Goal: Information Seeking & Learning: Learn about a topic

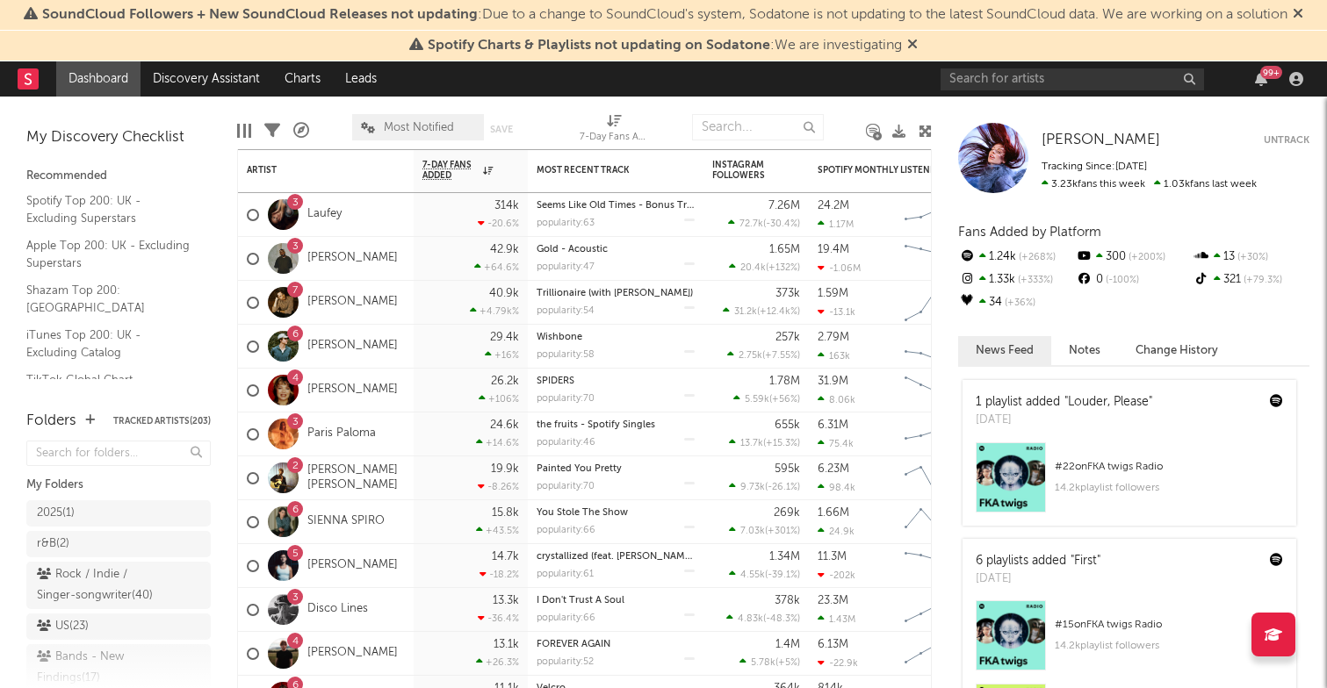
click at [1303, 13] on icon at bounding box center [1297, 13] width 11 height 14
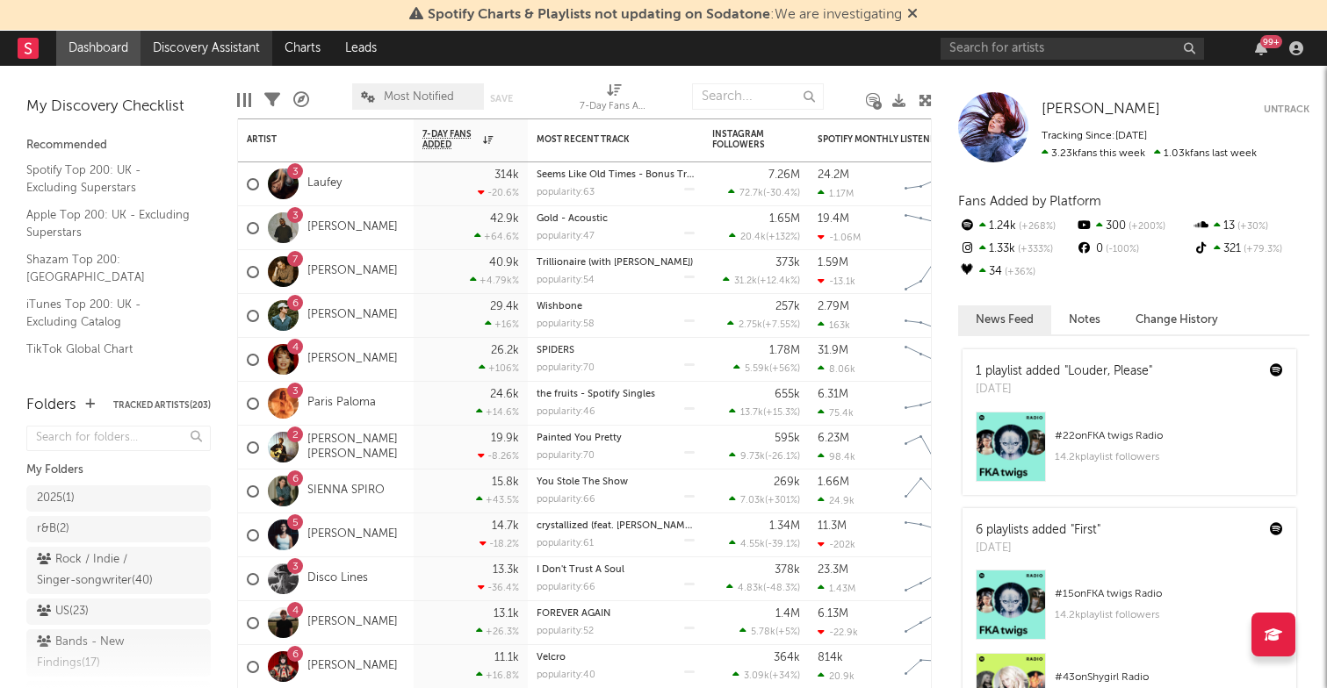
click at [216, 57] on link "Discovery Assistant" at bounding box center [206, 48] width 132 height 35
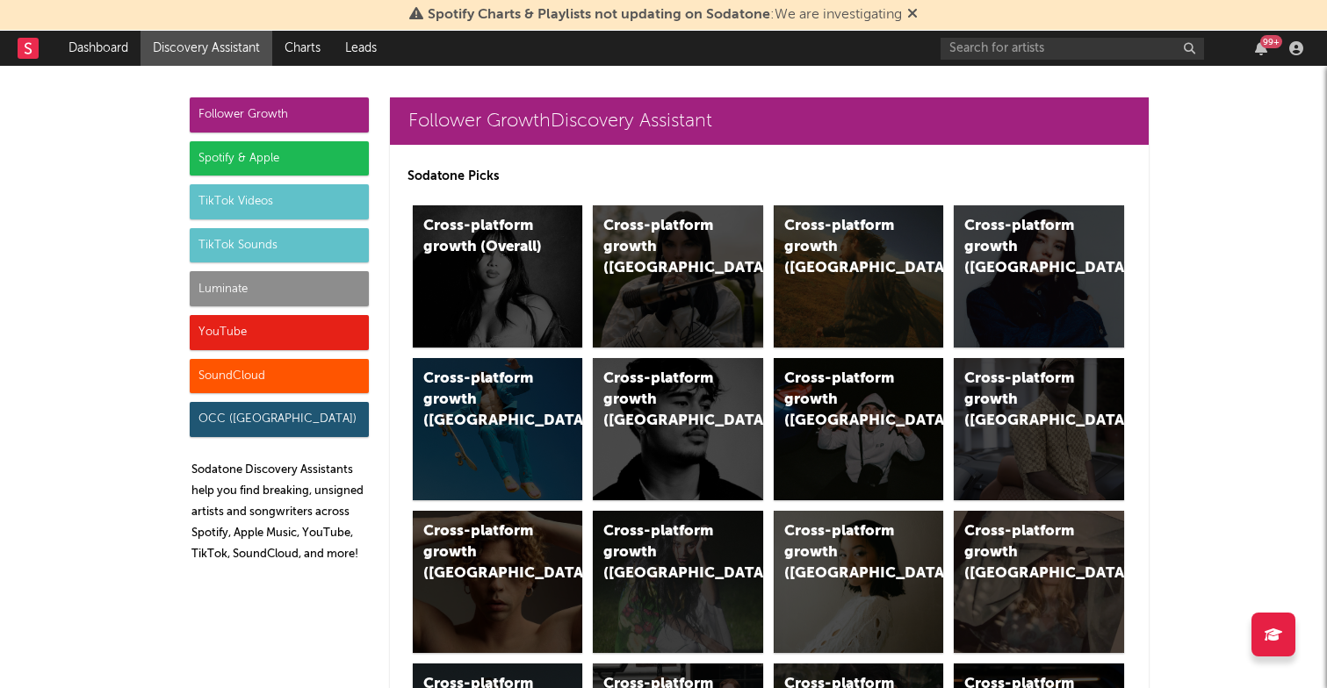
click at [243, 155] on div "Spotify & Apple" at bounding box center [279, 158] width 179 height 35
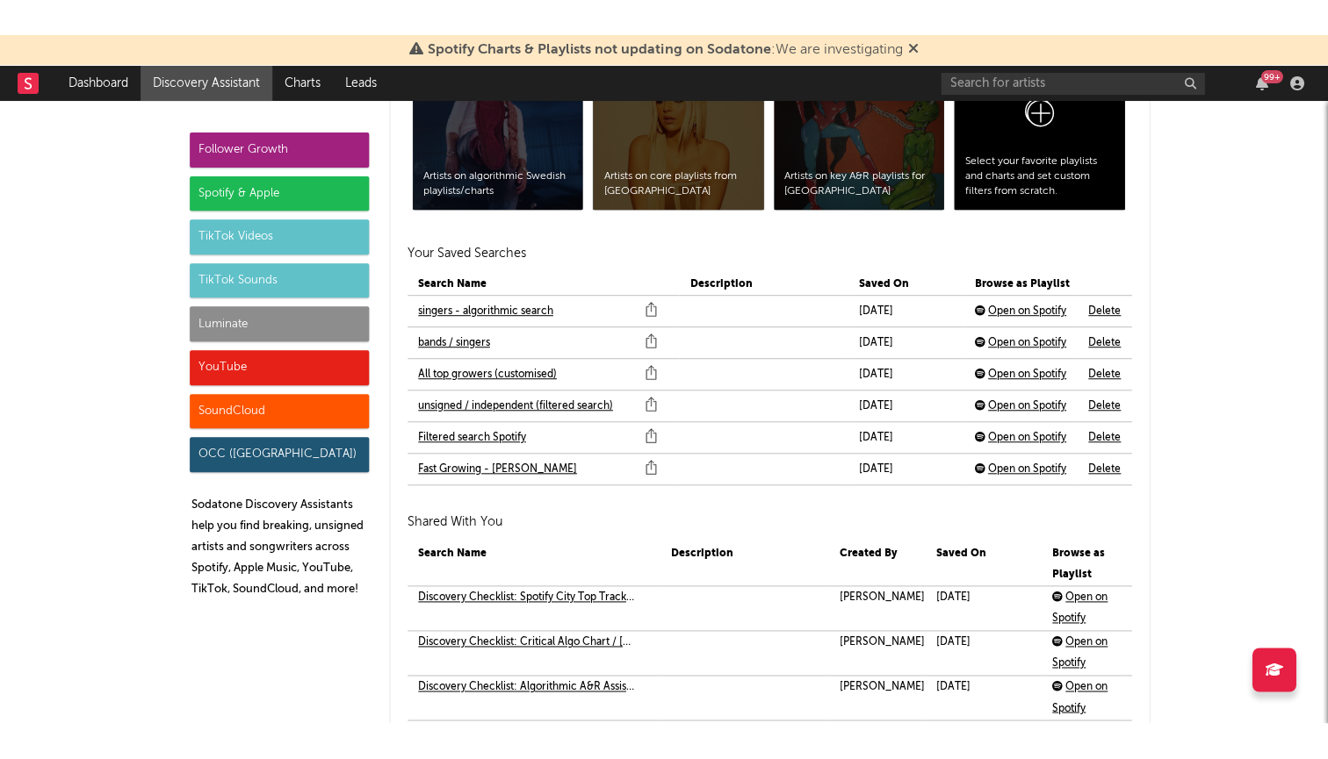
scroll to position [3821, 0]
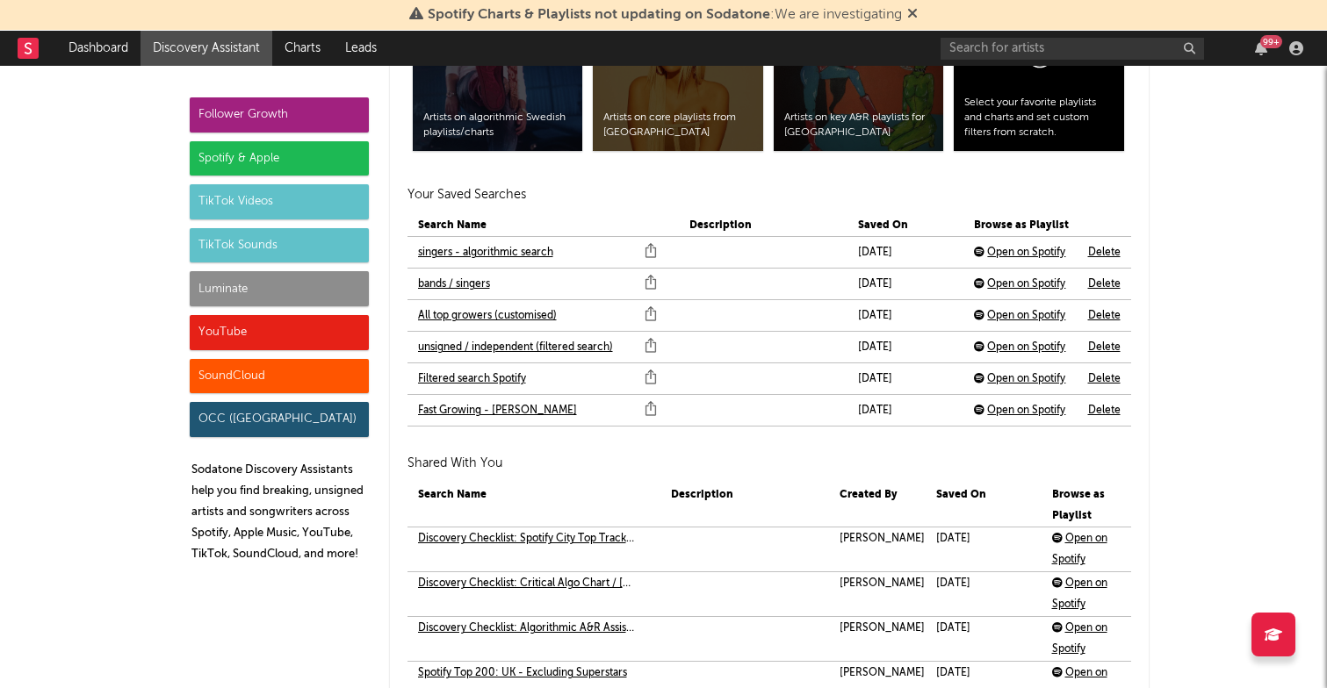
click at [449, 308] on link "All top growers (customised)" at bounding box center [487, 316] width 139 height 21
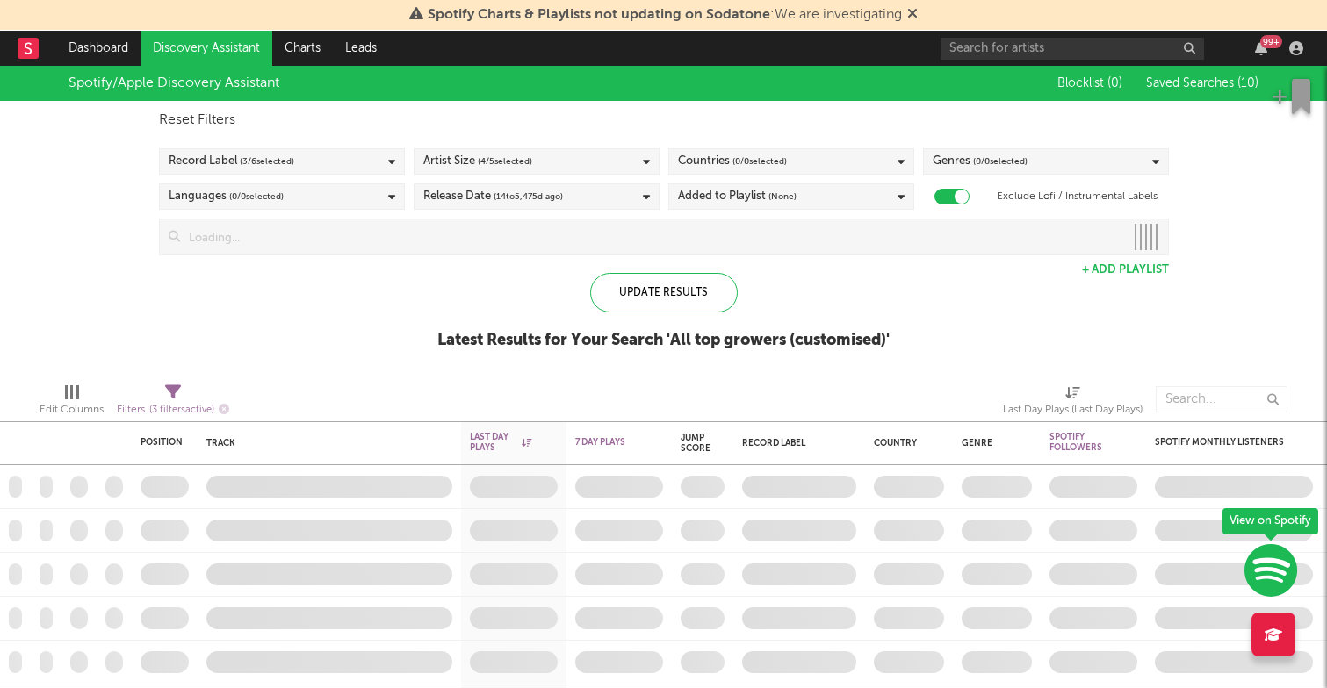
checkbox input "true"
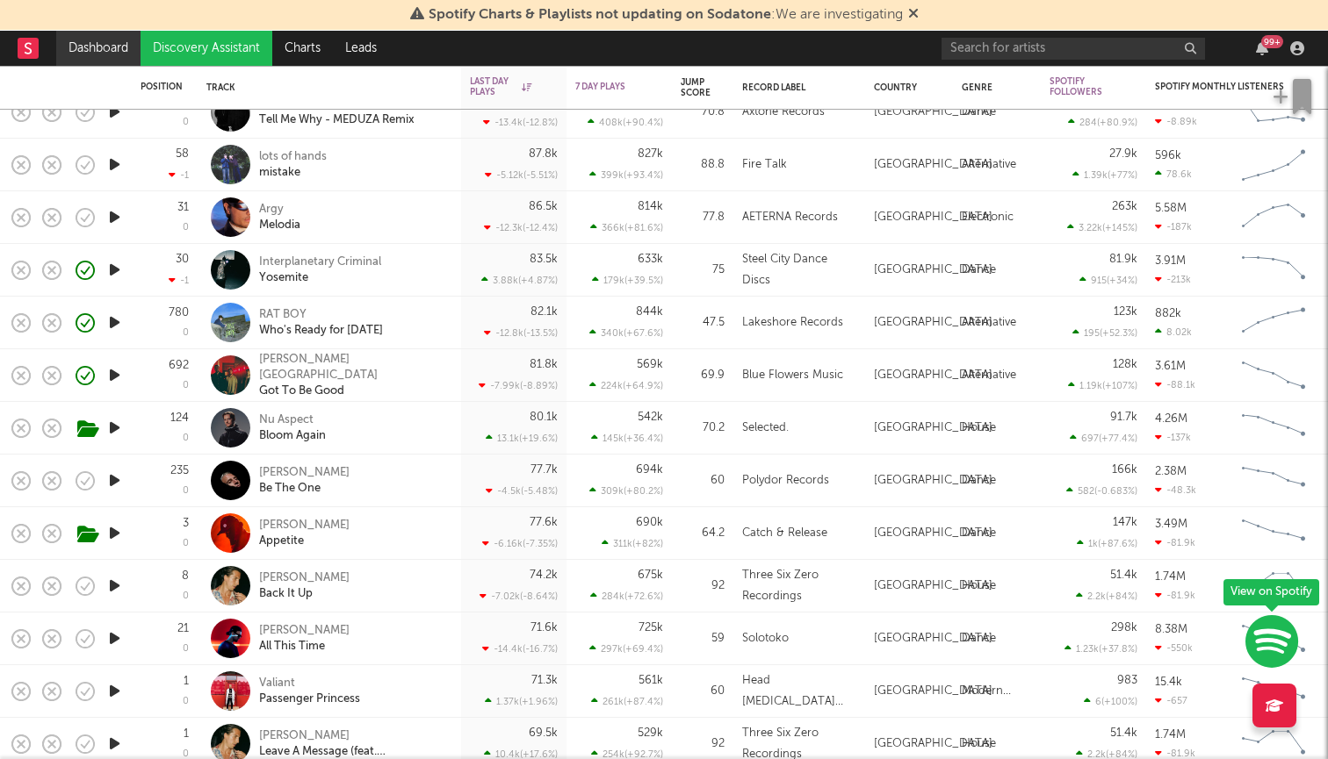
click at [123, 50] on link "Dashboard" at bounding box center [98, 48] width 84 height 35
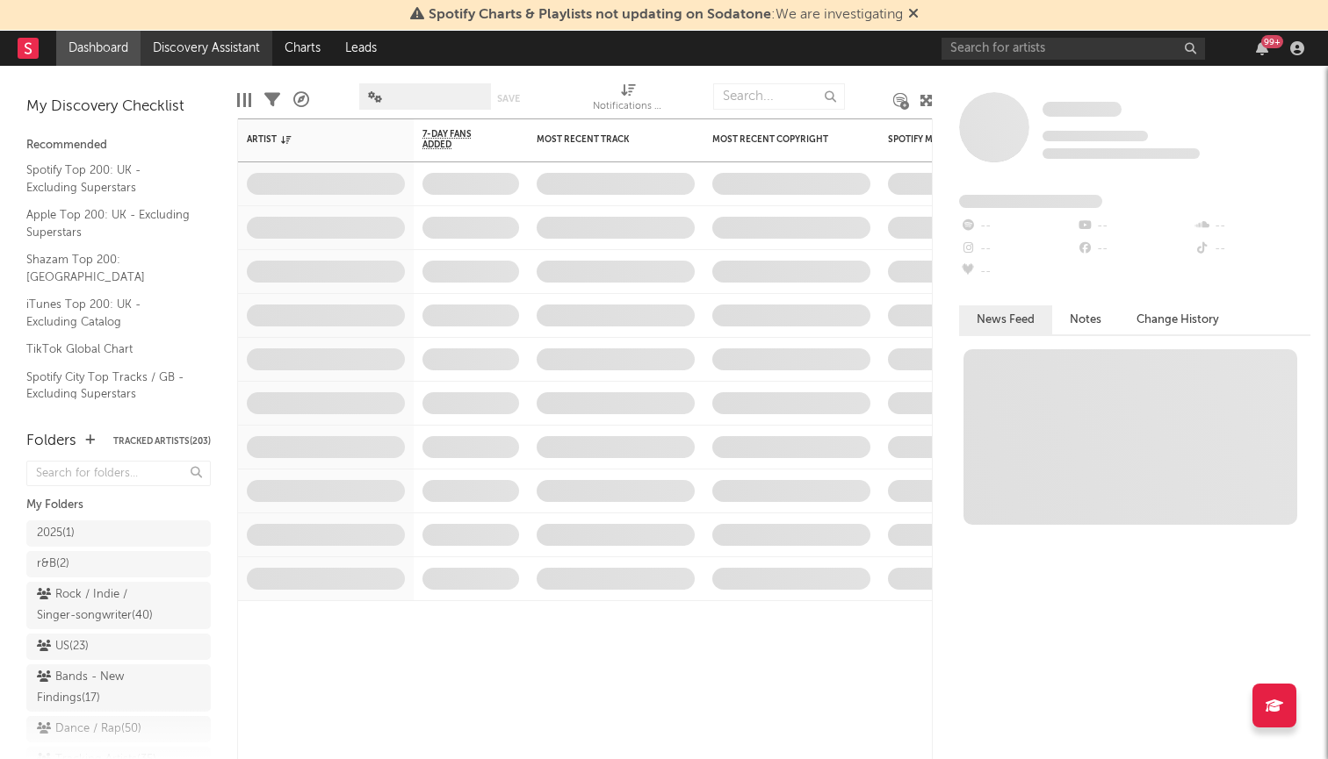
click at [223, 53] on link "Discovery Assistant" at bounding box center [206, 48] width 132 height 35
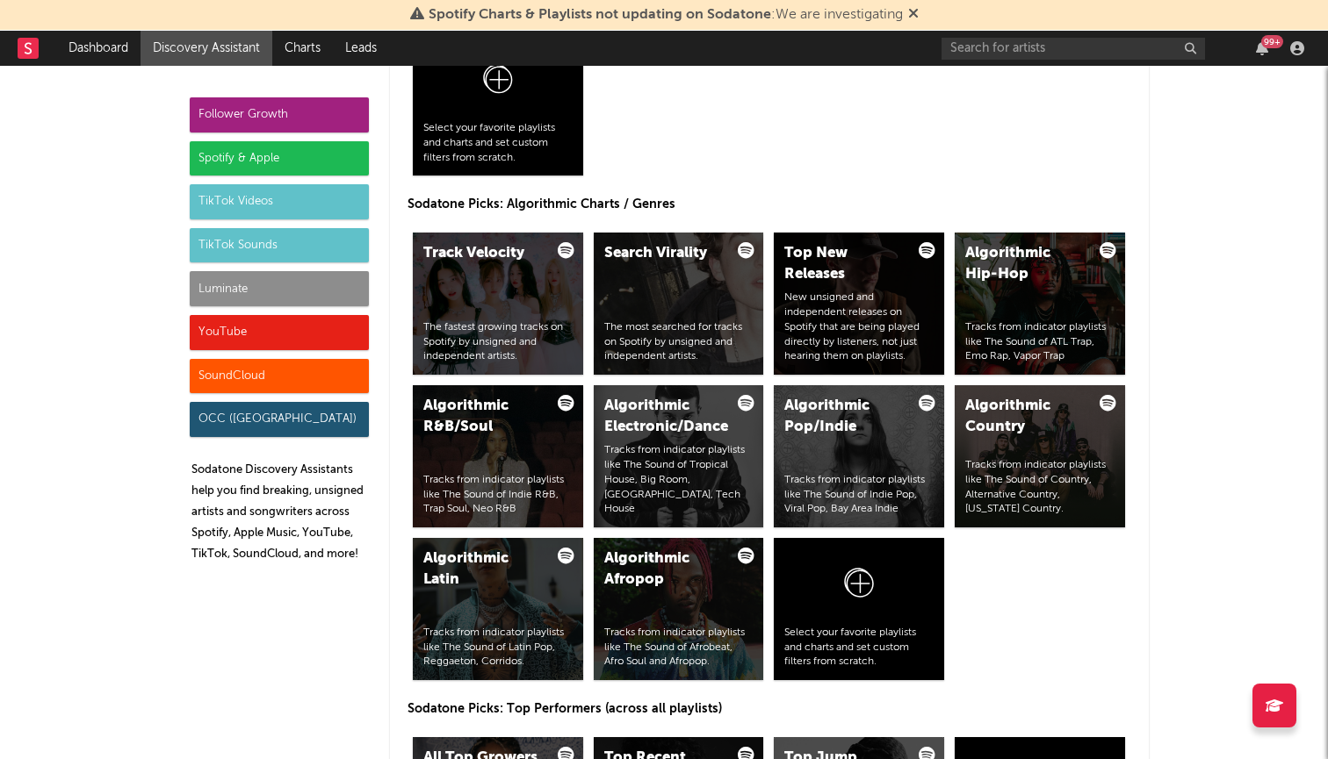
scroll to position [2120, 0]
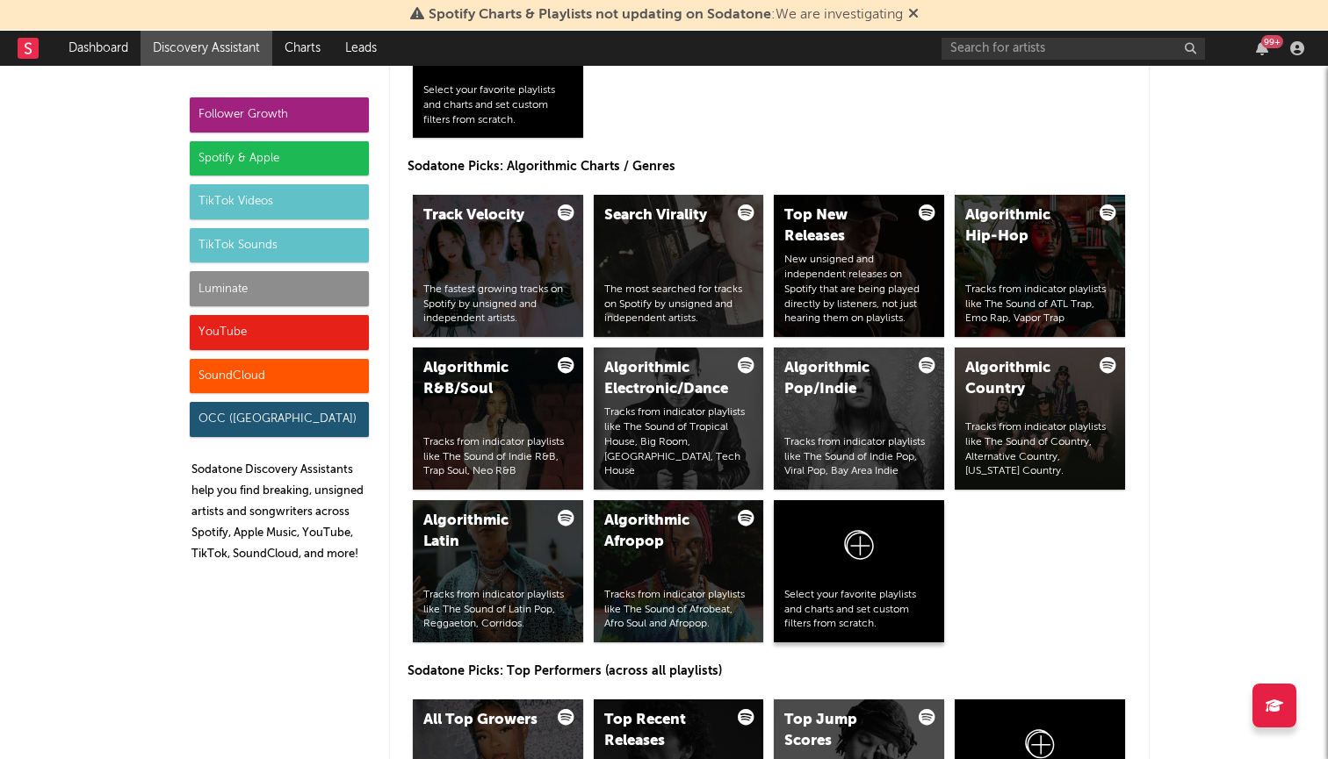
click at [865, 522] on div at bounding box center [858, 549] width 149 height 77
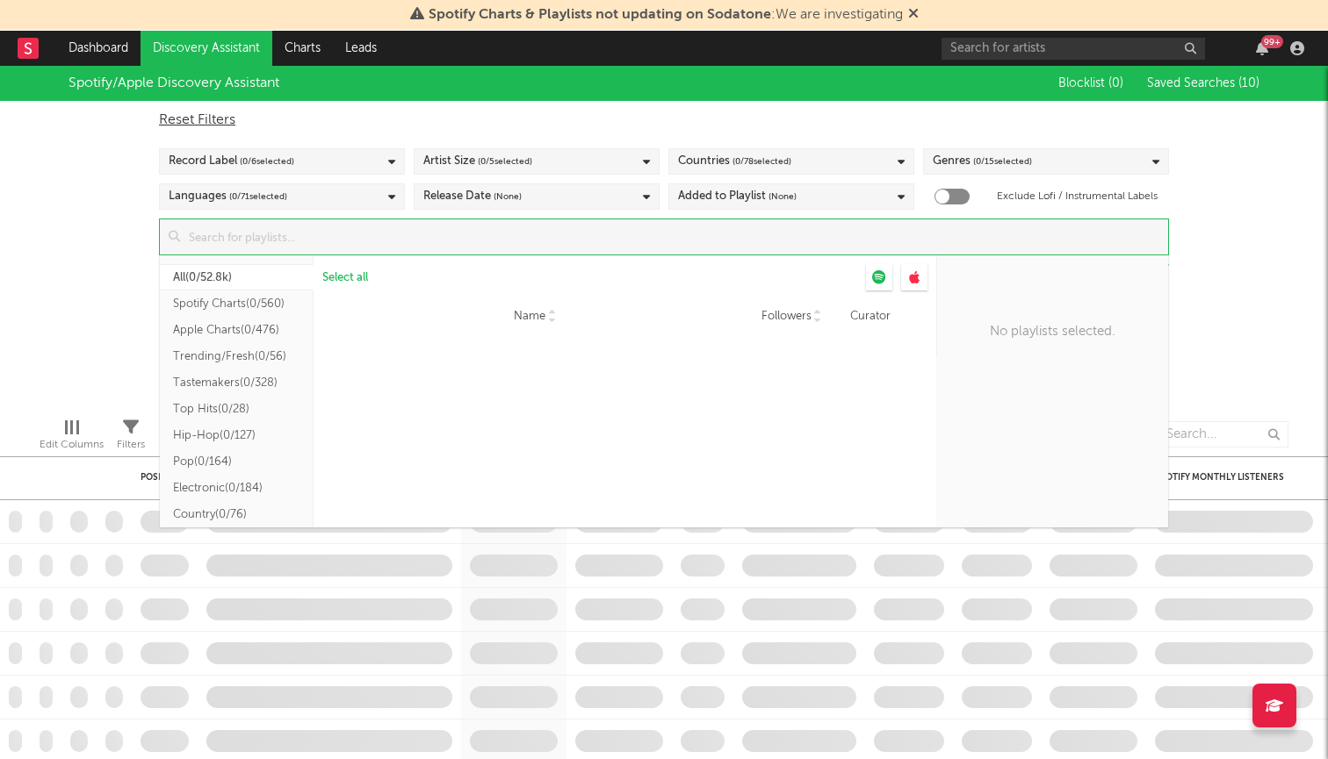
click at [335, 247] on input at bounding box center [674, 236] width 988 height 35
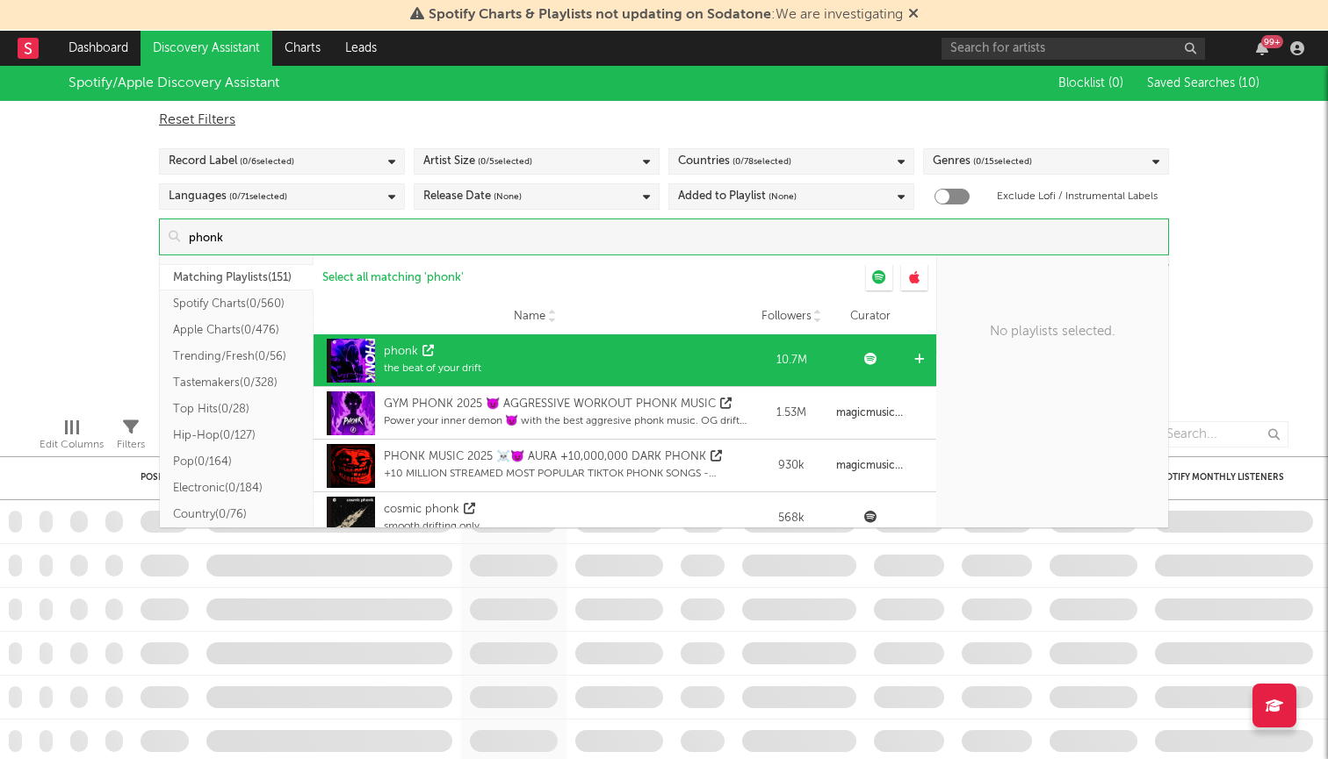
type input "phonk"
click at [438, 358] on div "phonk" at bounding box center [432, 352] width 97 height 18
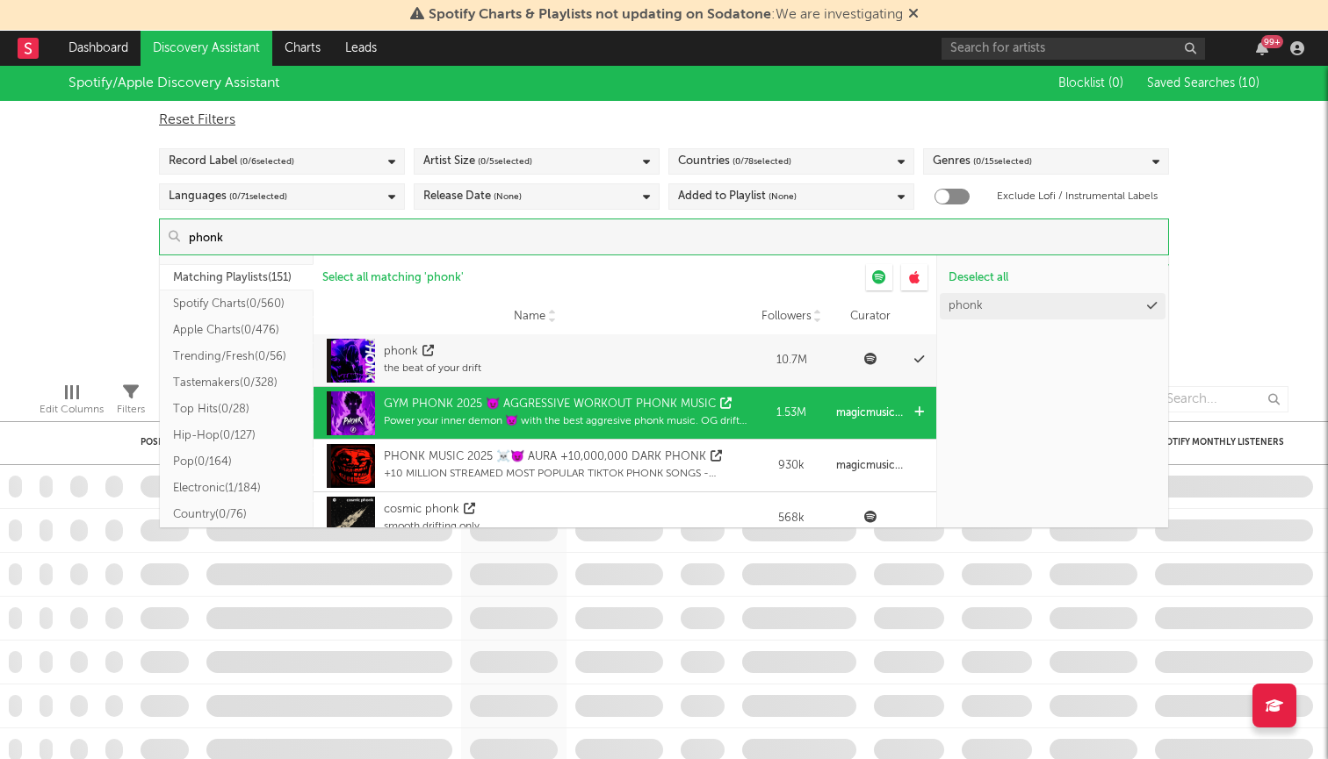
click at [449, 399] on div "GYM PHONK 2025 😈 AGGRESSIVE WORKOUT PHONK MUSIC" at bounding box center [550, 405] width 332 height 18
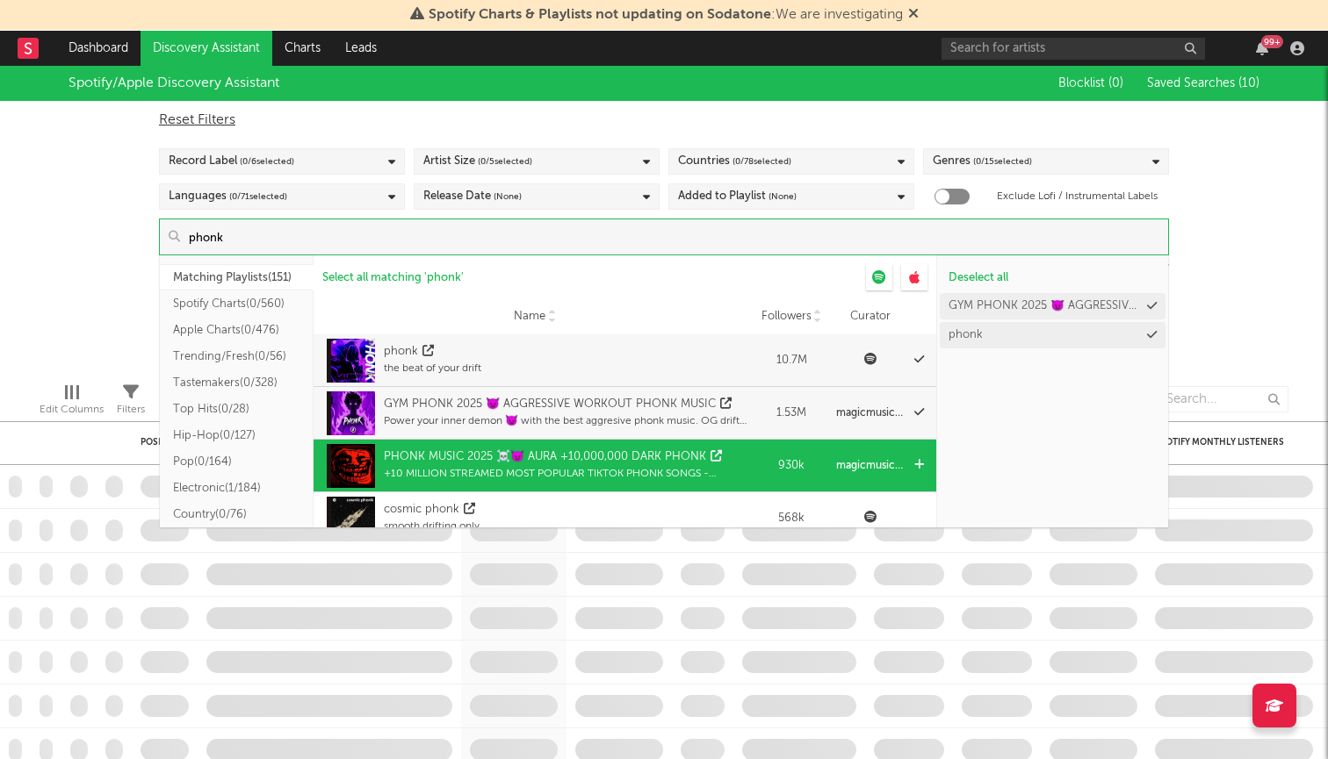
click at [458, 464] on div "PHONK MUSIC 2025 ☠️😈 AURA +10,000,000 DARK PHONK" at bounding box center [545, 458] width 322 height 18
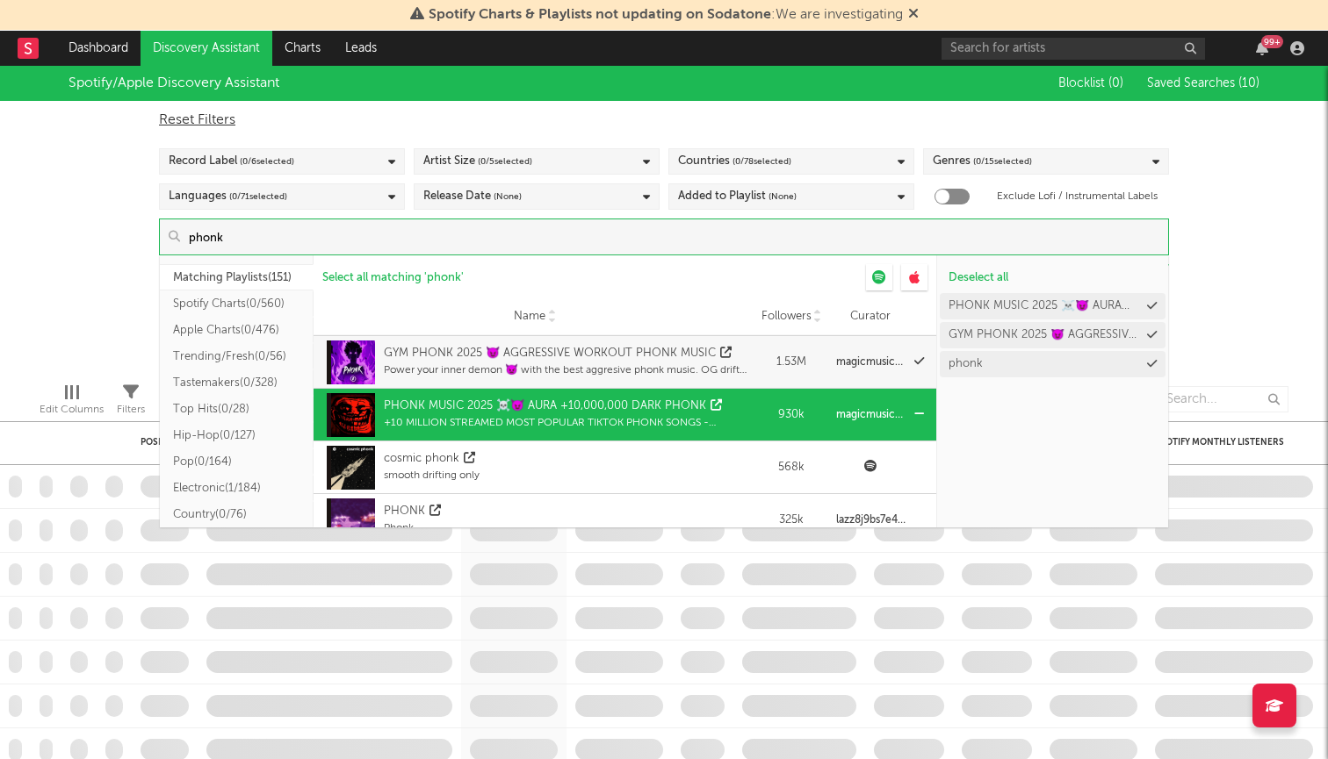
scroll to position [88, 0]
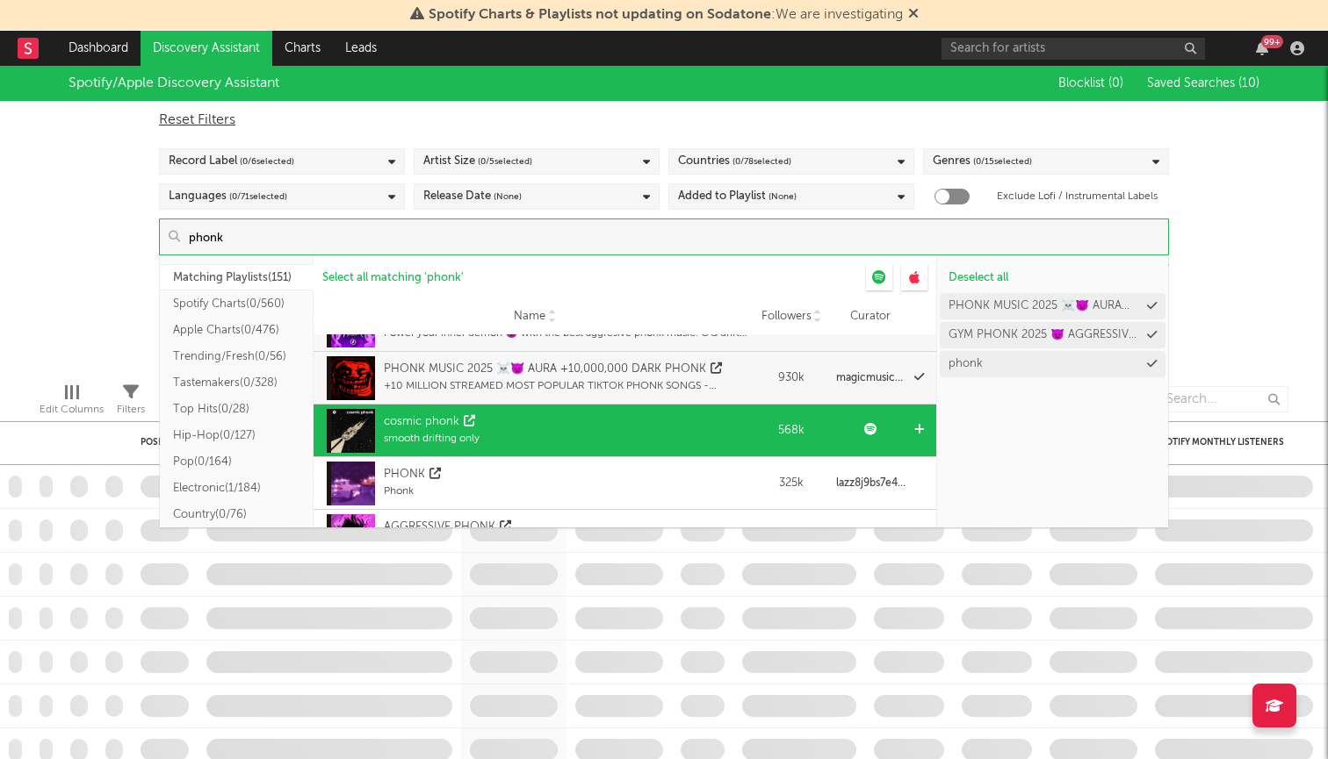
click at [470, 443] on div "smooth drifting only" at bounding box center [432, 439] width 96 height 16
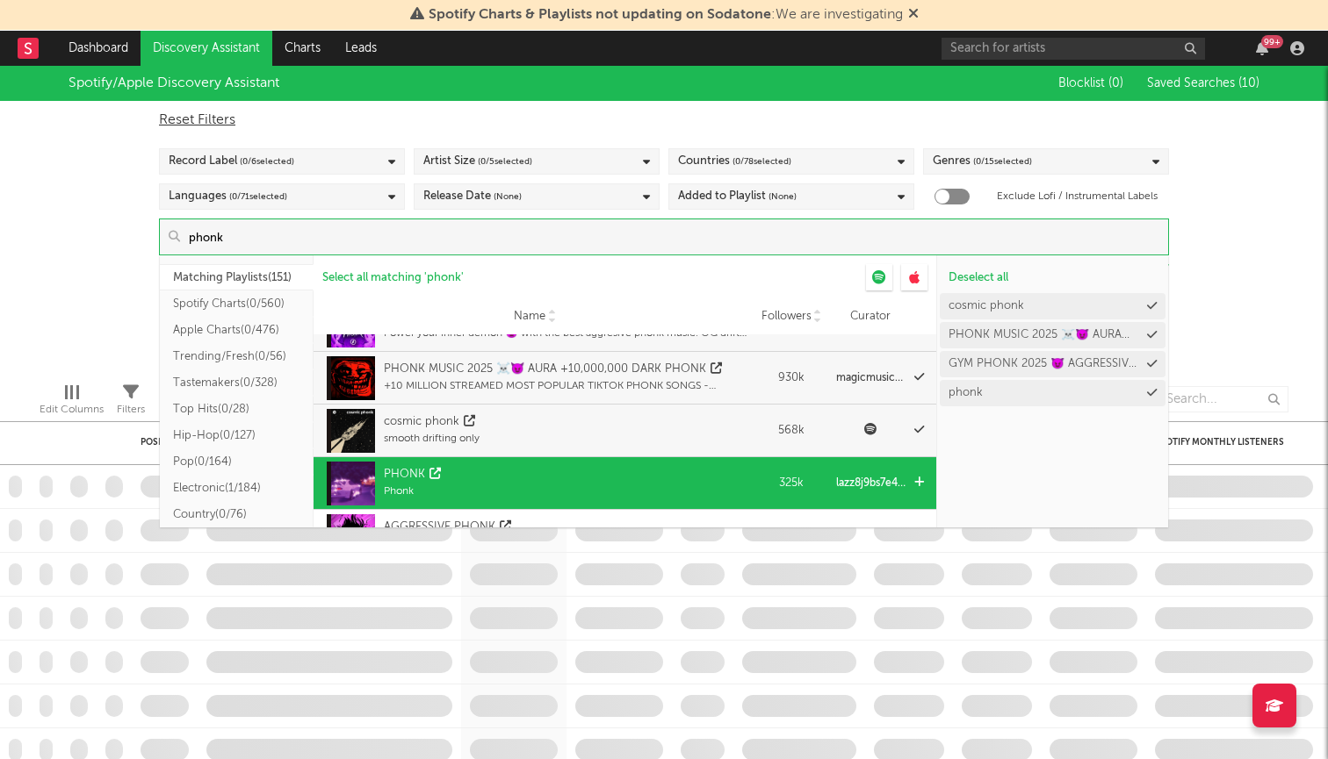
click at [462, 491] on div "PHONK Phonk" at bounding box center [534, 483] width 425 height 53
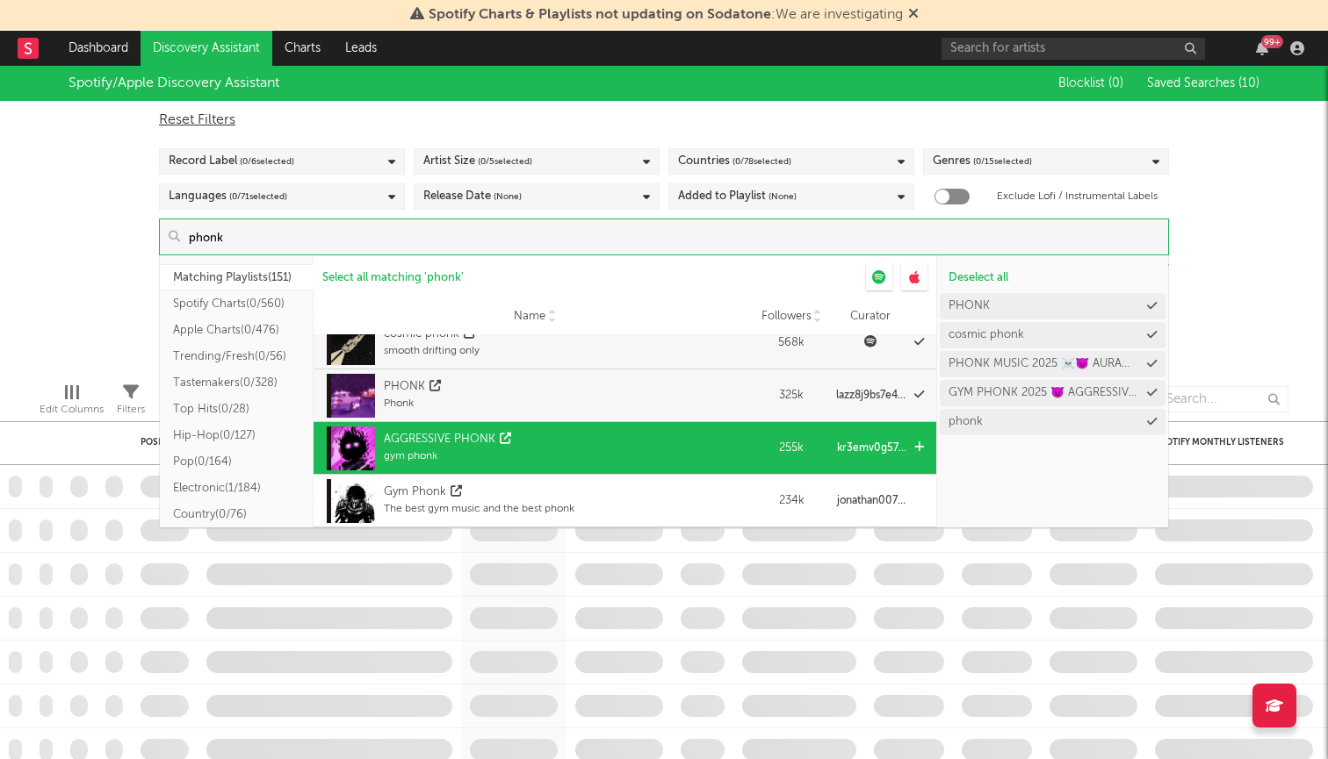
click at [484, 454] on div "gym phonk" at bounding box center [450, 457] width 132 height 16
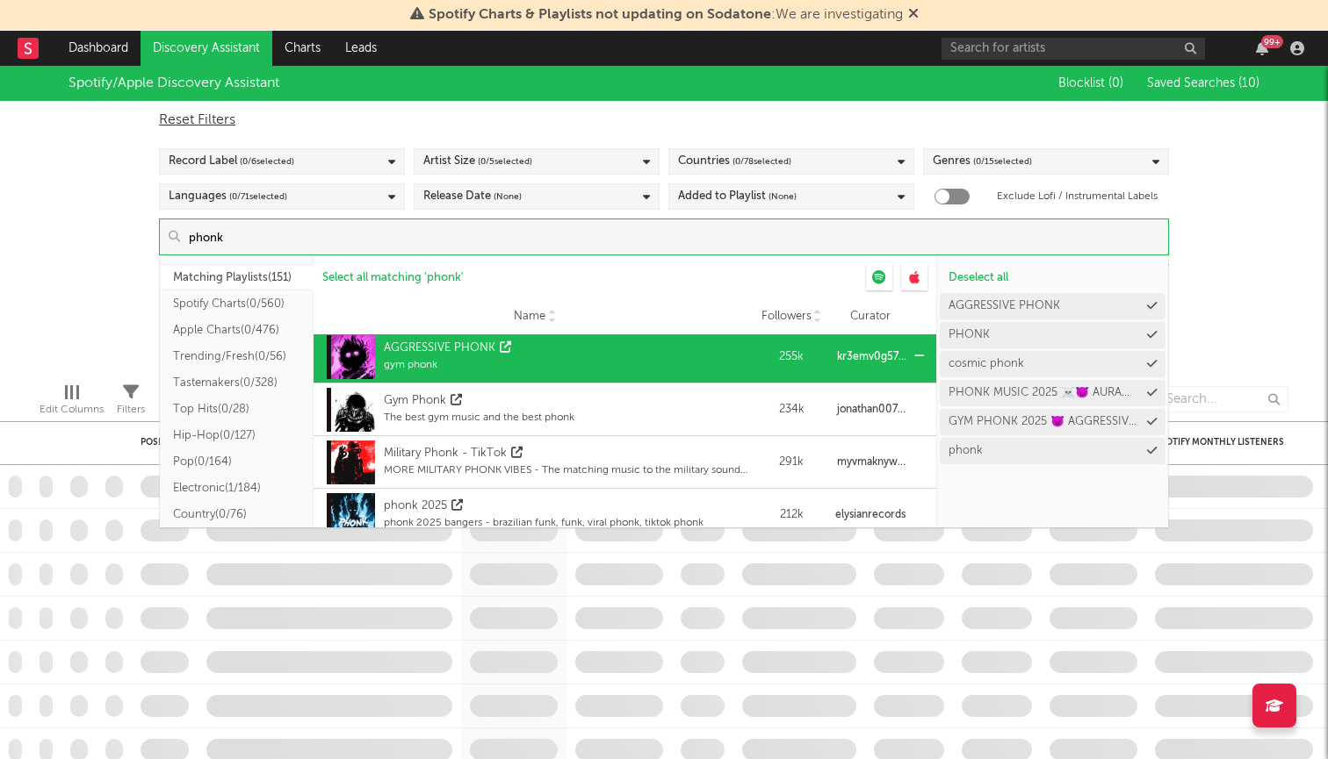
scroll to position [268, 0]
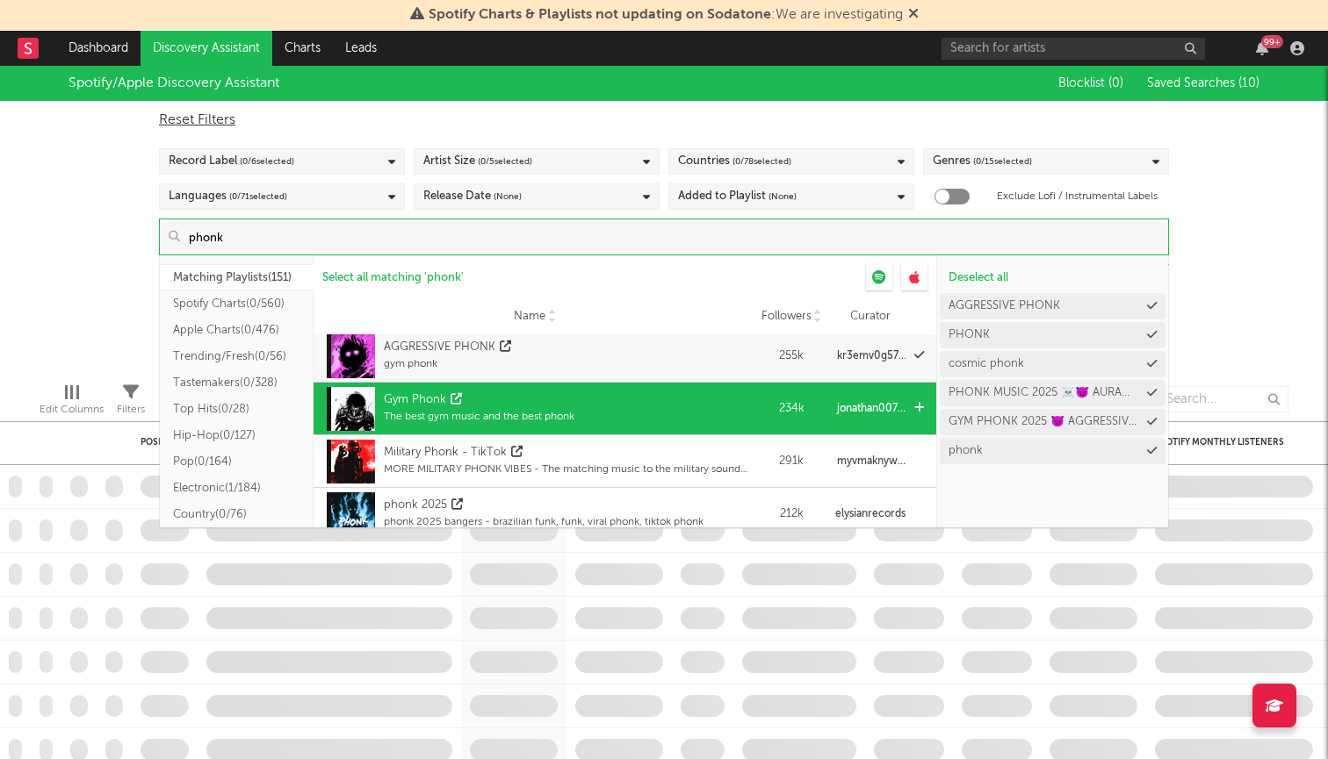
click at [511, 419] on div "The best gym music and the best phonk" at bounding box center [479, 417] width 191 height 16
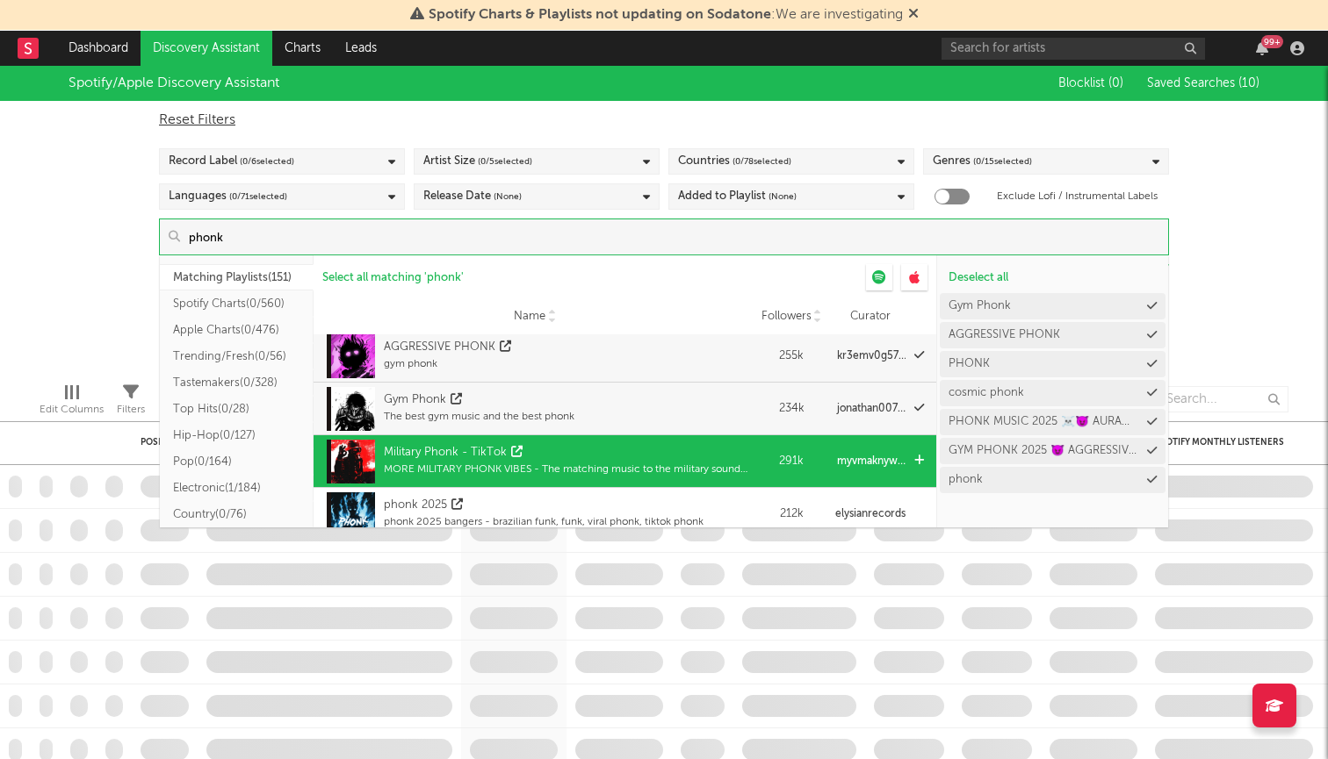
click at [522, 454] on div "Military Phonk - TikTok" at bounding box center [565, 453] width 363 height 18
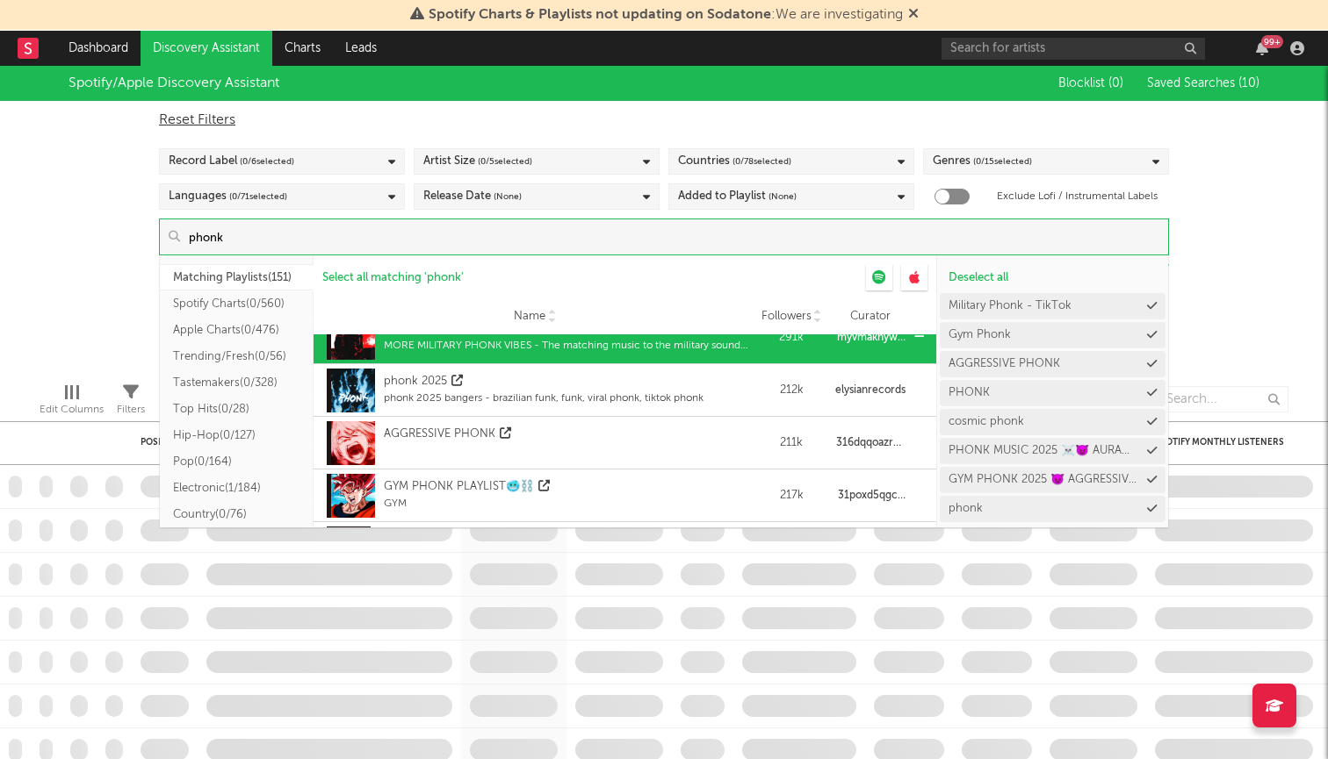
scroll to position [393, 0]
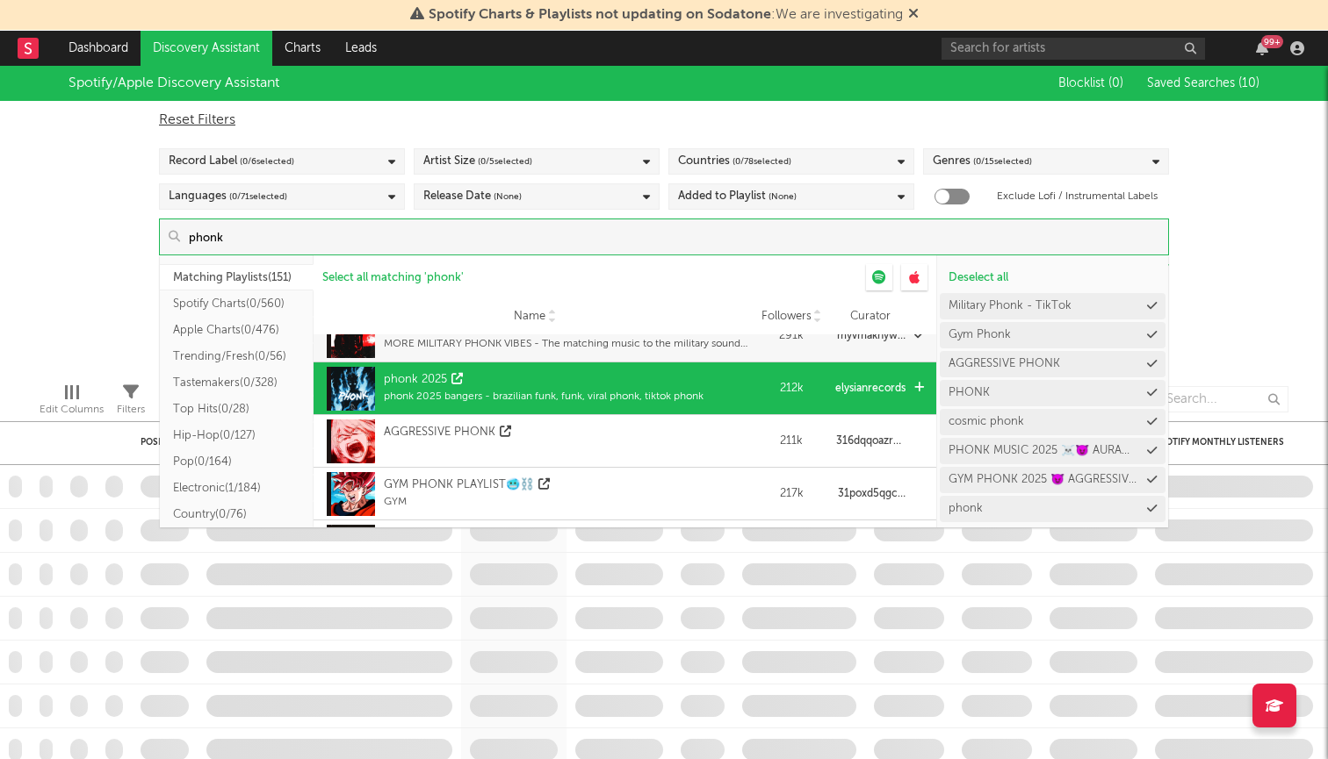
click at [535, 401] on div "phonk 2025 bangers - brazilian funk, funk, viral phonk, tiktok phonk" at bounding box center [544, 397] width 320 height 16
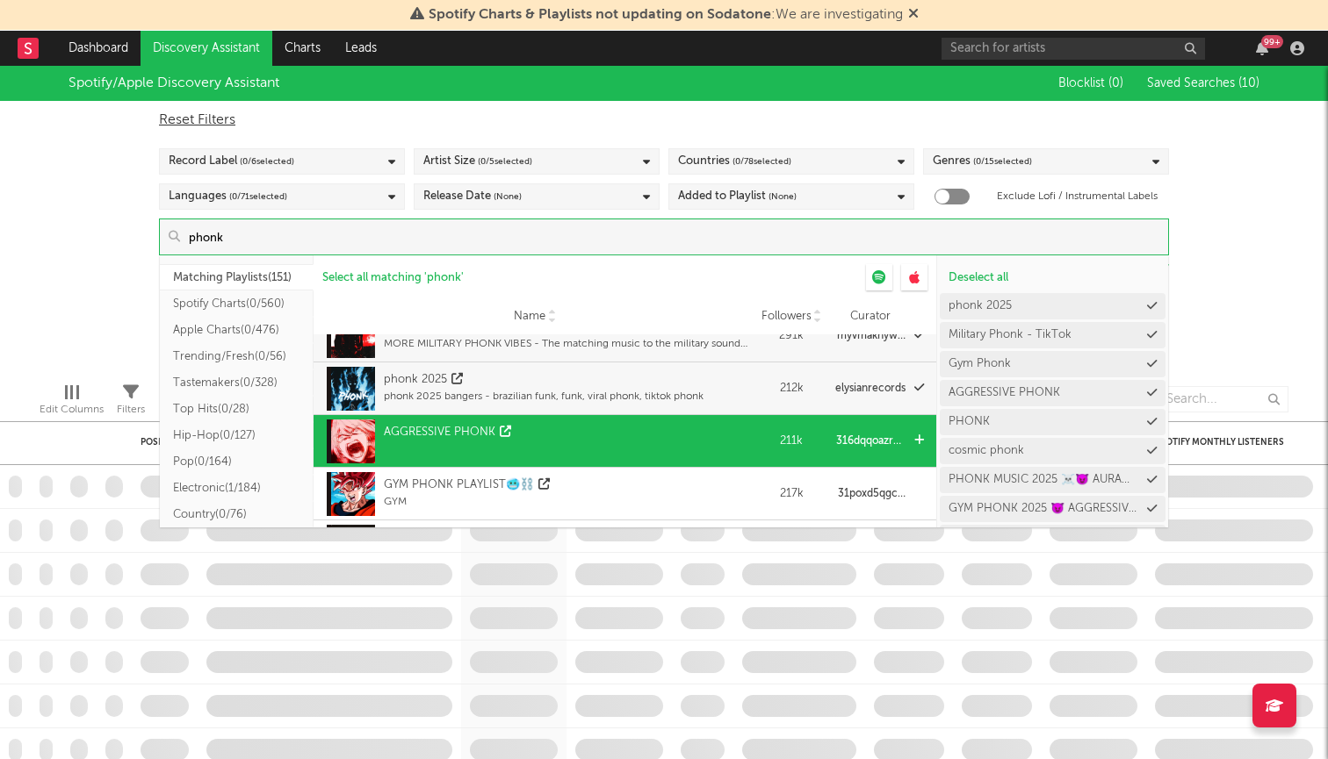
click at [535, 424] on div "AGGRESSIVE PHONK" at bounding box center [534, 441] width 425 height 53
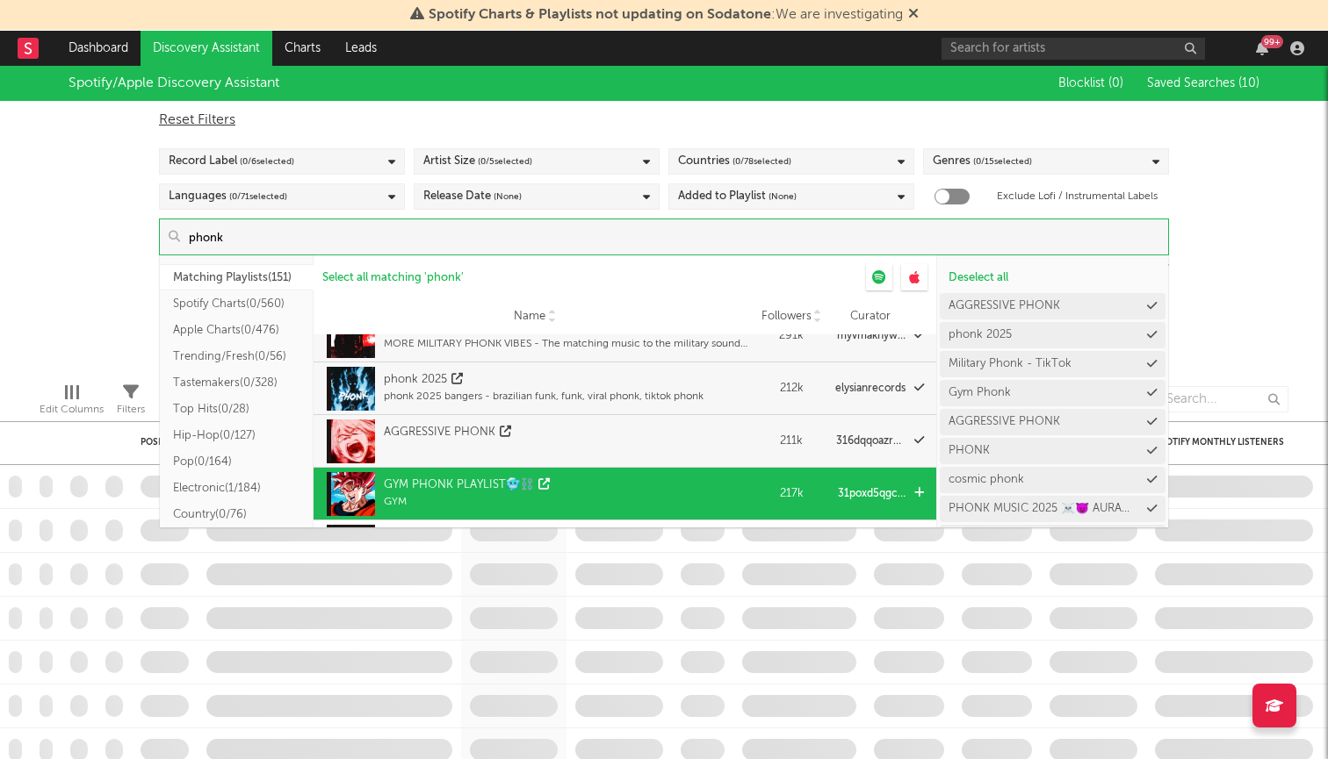
click at [548, 480] on icon at bounding box center [543, 484] width 11 height 11
click at [698, 500] on div "GYM PHONK PLAYLIST🥶⛓️ GYM" at bounding box center [534, 494] width 425 height 53
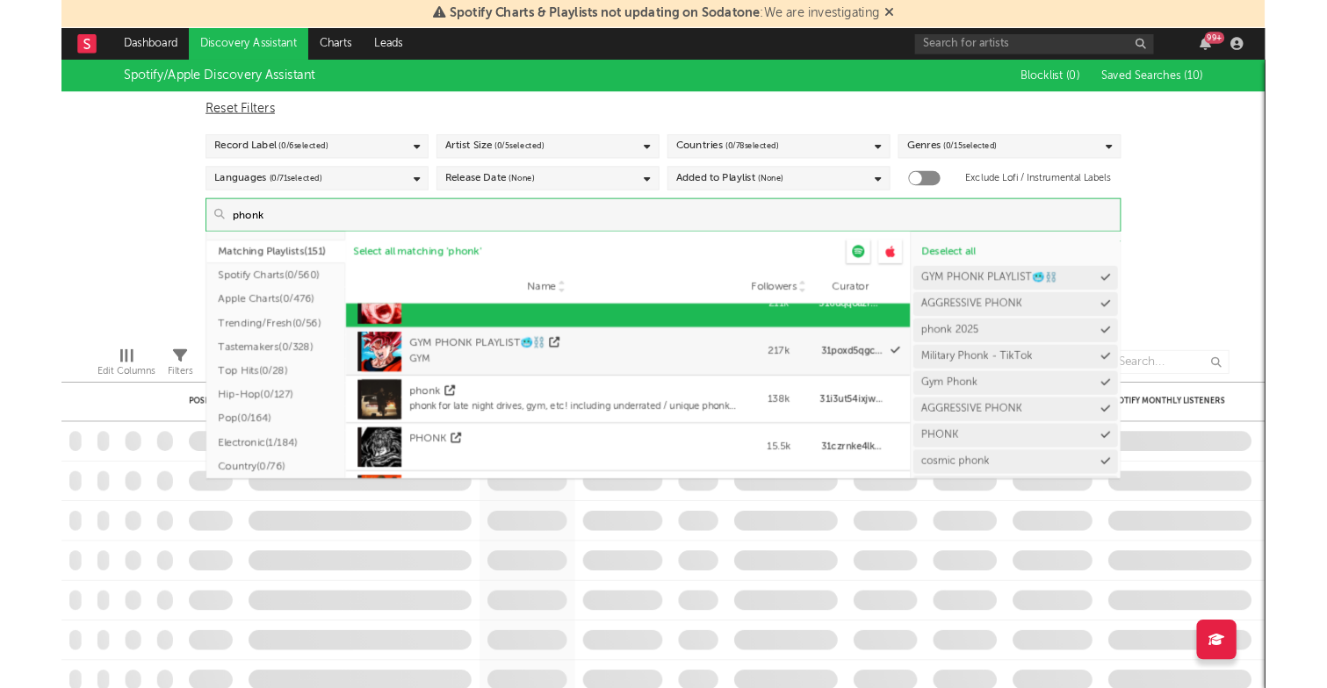
scroll to position [501, 0]
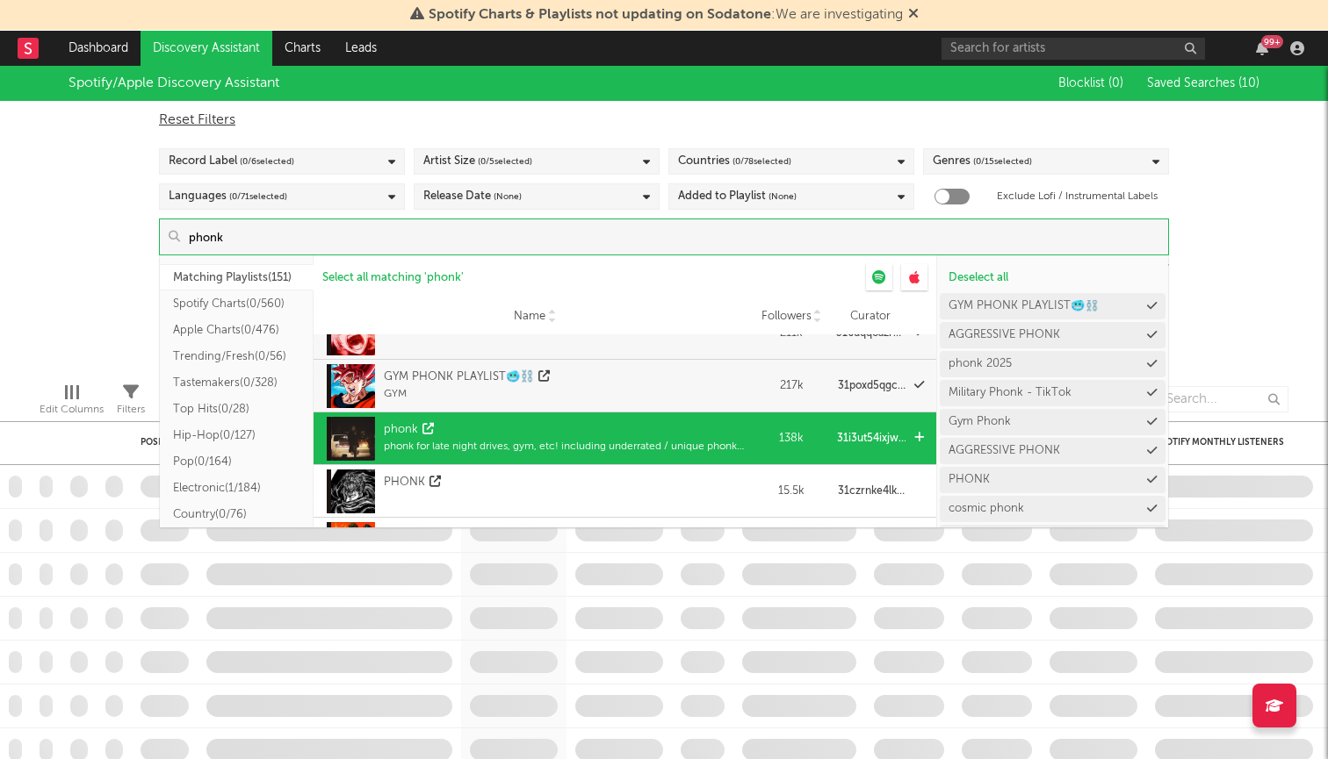
click at [684, 429] on div "phonk" at bounding box center [565, 430] width 363 height 18
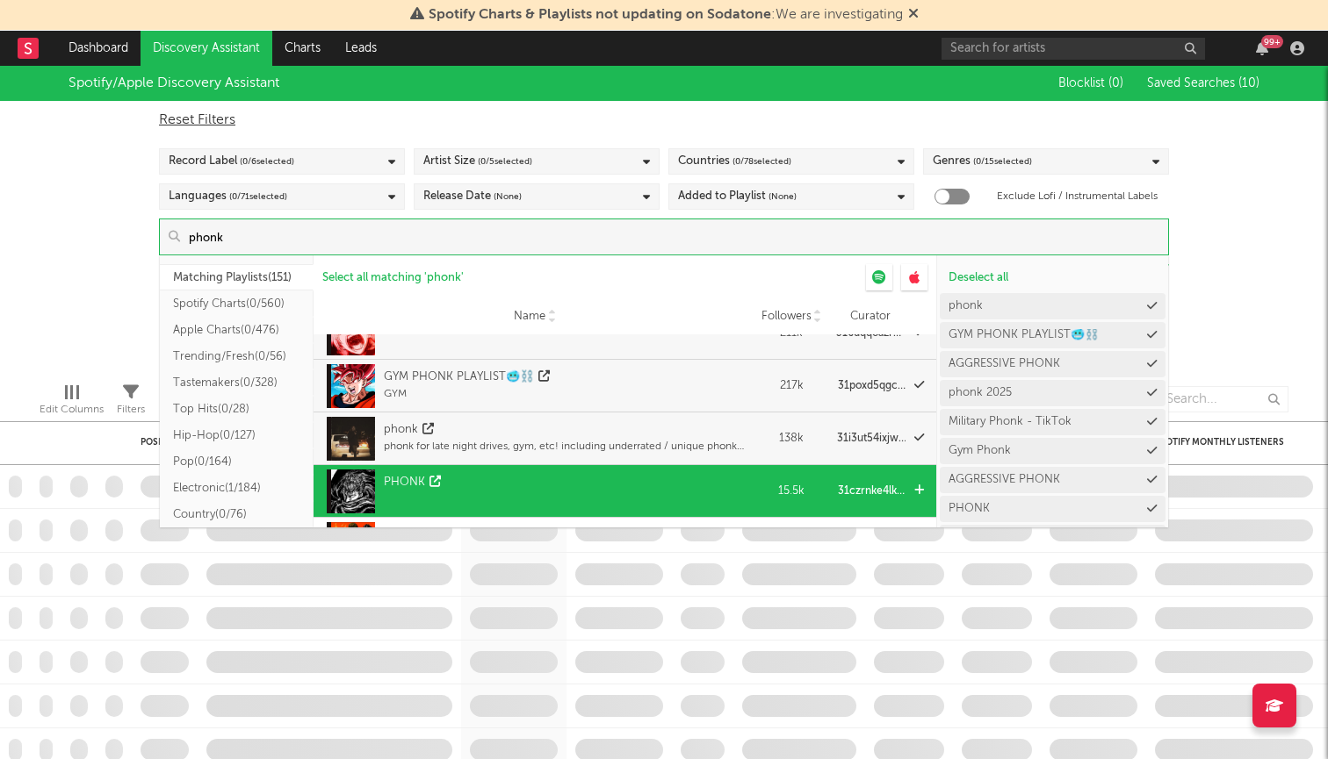
click at [684, 483] on div "PHONK" at bounding box center [534, 491] width 425 height 53
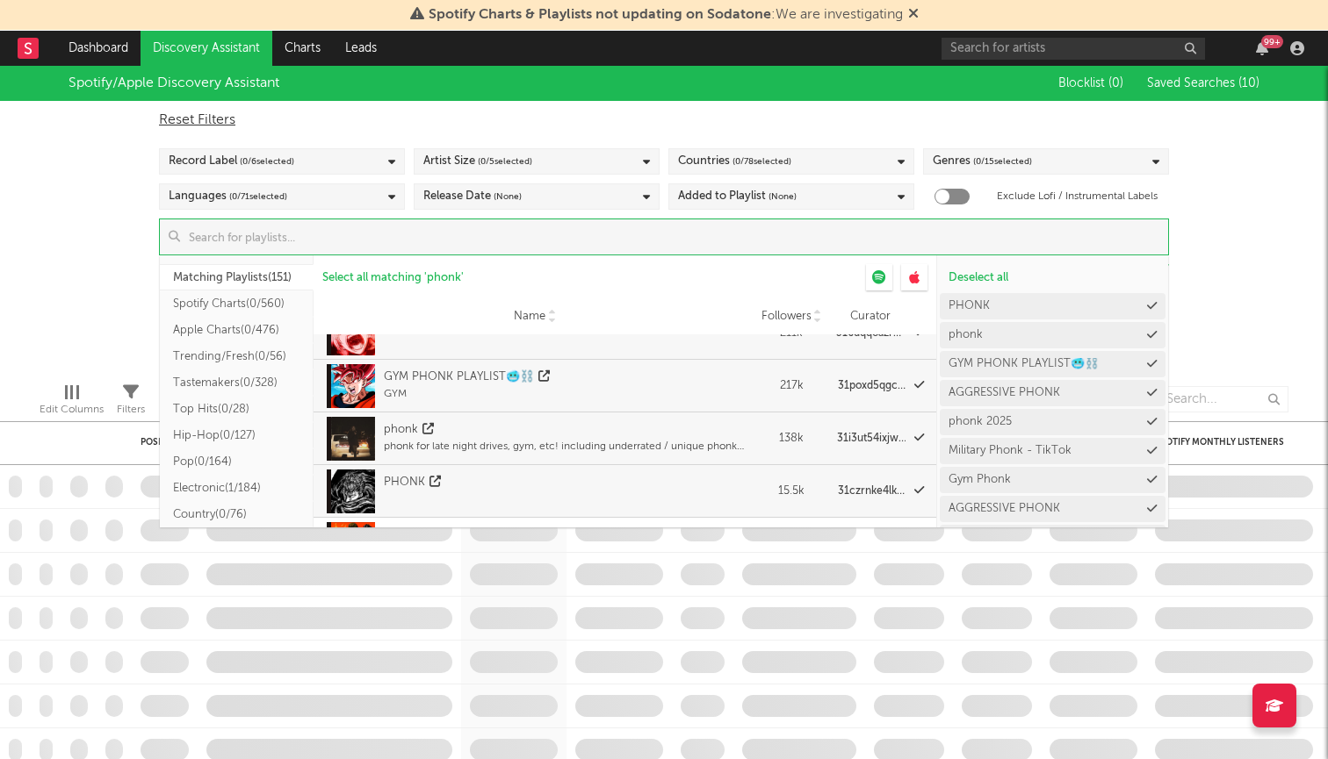
click at [1273, 275] on div "Spotify/Apple Discovery Assistant Blocklist ( 0 ) Saved Searches ( 10 ) Reset F…" at bounding box center [664, 217] width 1328 height 303
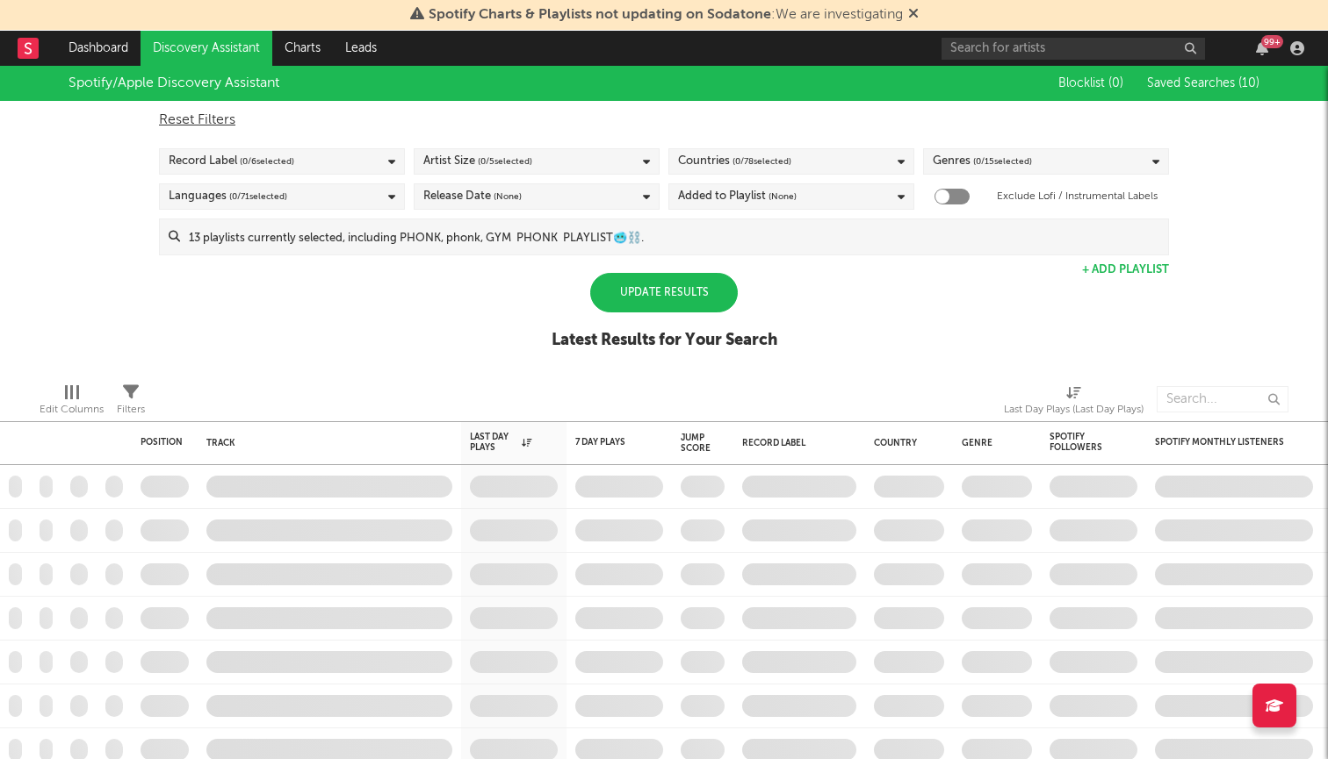
click at [713, 301] on div "Update Results" at bounding box center [664, 293] width 148 height 40
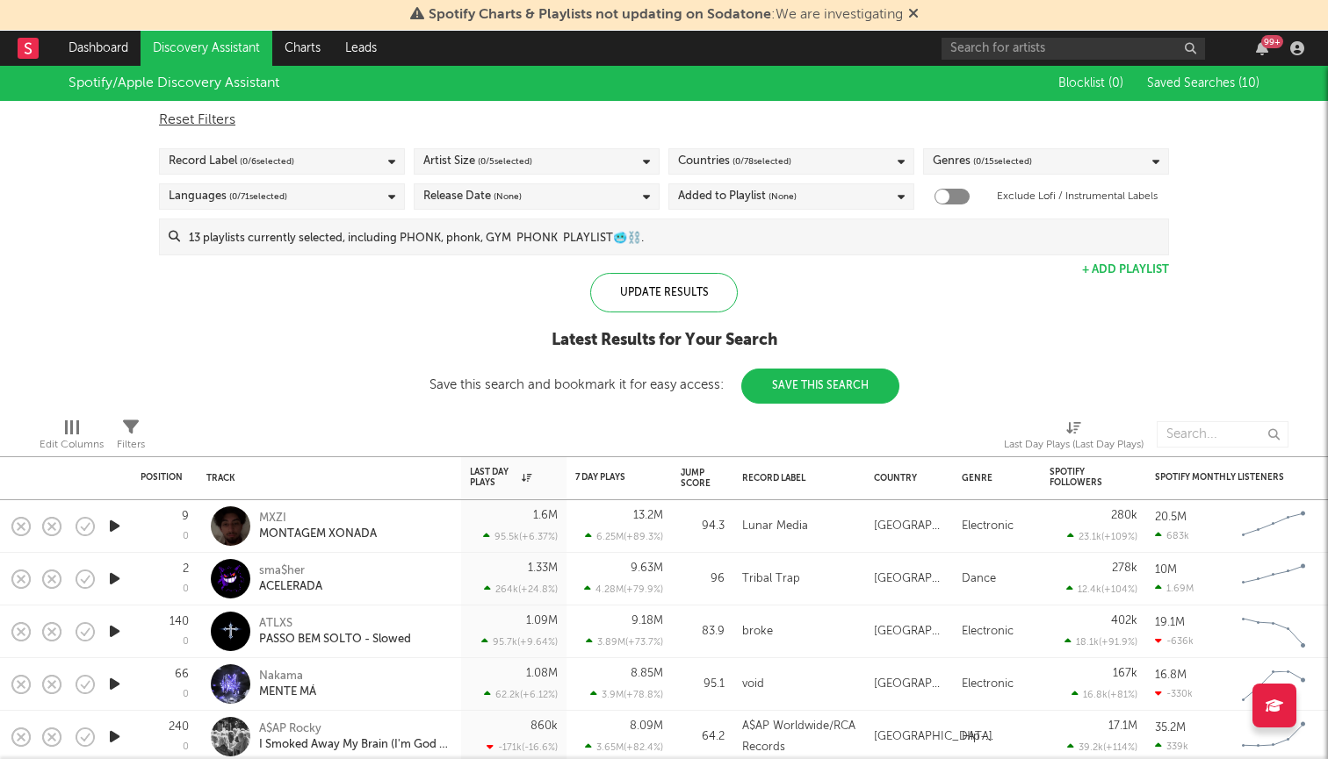
click at [323, 157] on div "Record Label ( 0 / 6 selected)" at bounding box center [282, 161] width 246 height 26
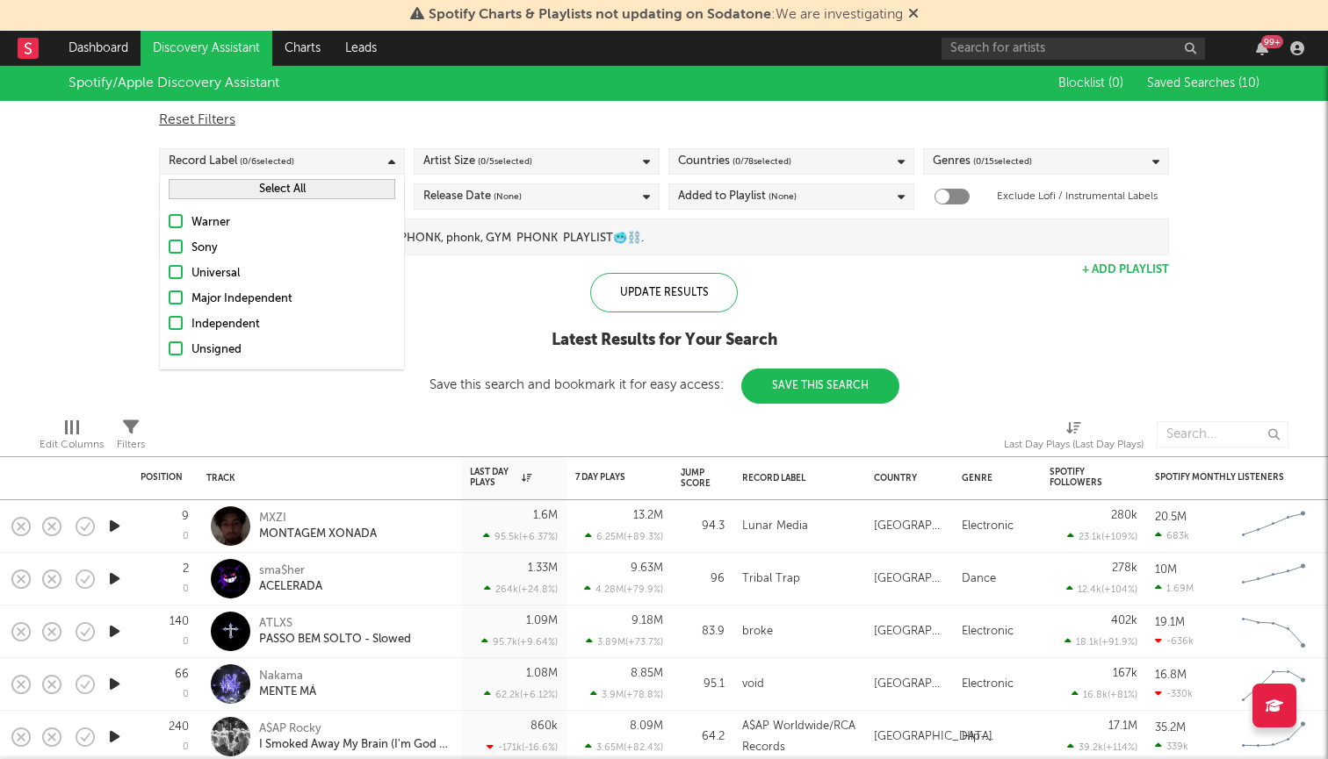
click at [178, 354] on div at bounding box center [176, 349] width 14 height 14
click at [169, 354] on input "Unsigned" at bounding box center [169, 350] width 0 height 21
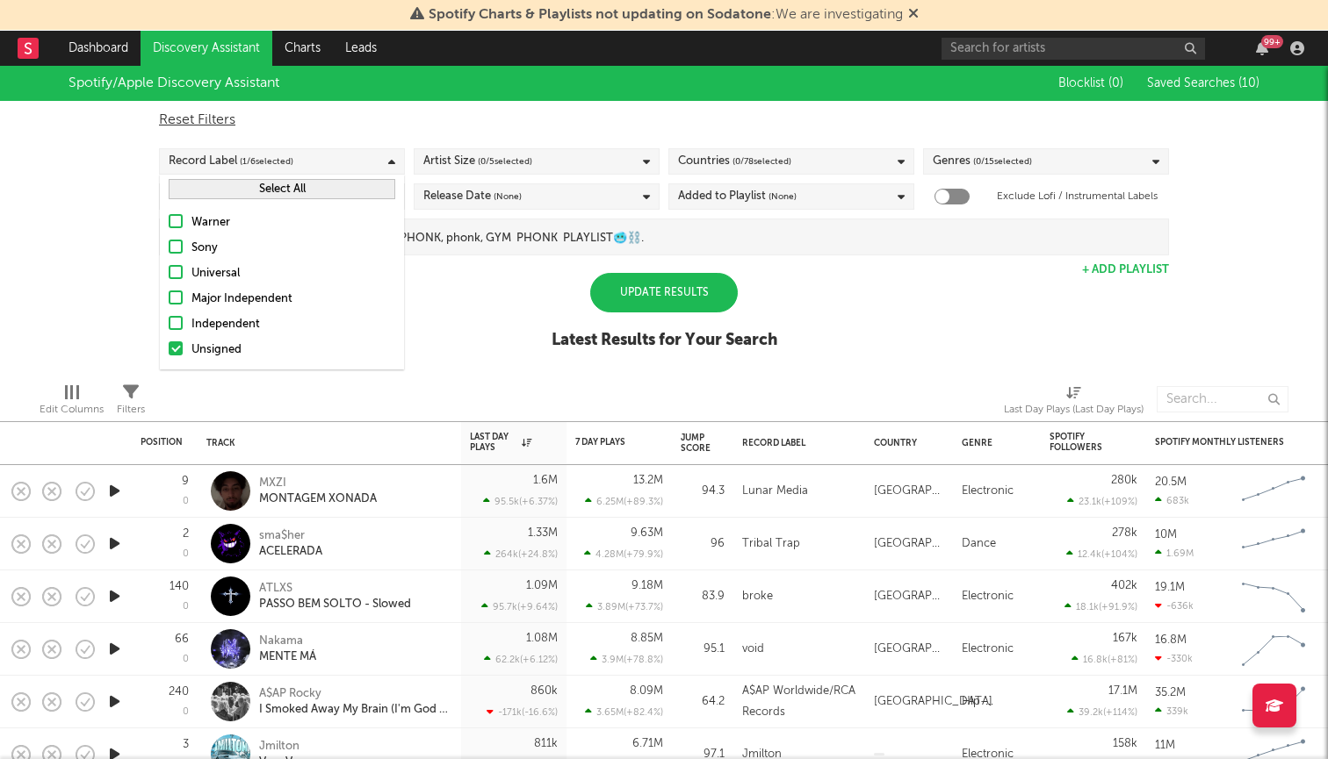
click at [178, 325] on div at bounding box center [176, 323] width 14 height 14
click at [169, 325] on input "Independent" at bounding box center [169, 324] width 0 height 21
click at [178, 304] on div at bounding box center [176, 298] width 14 height 14
click at [169, 304] on input "Major Independent" at bounding box center [169, 299] width 0 height 21
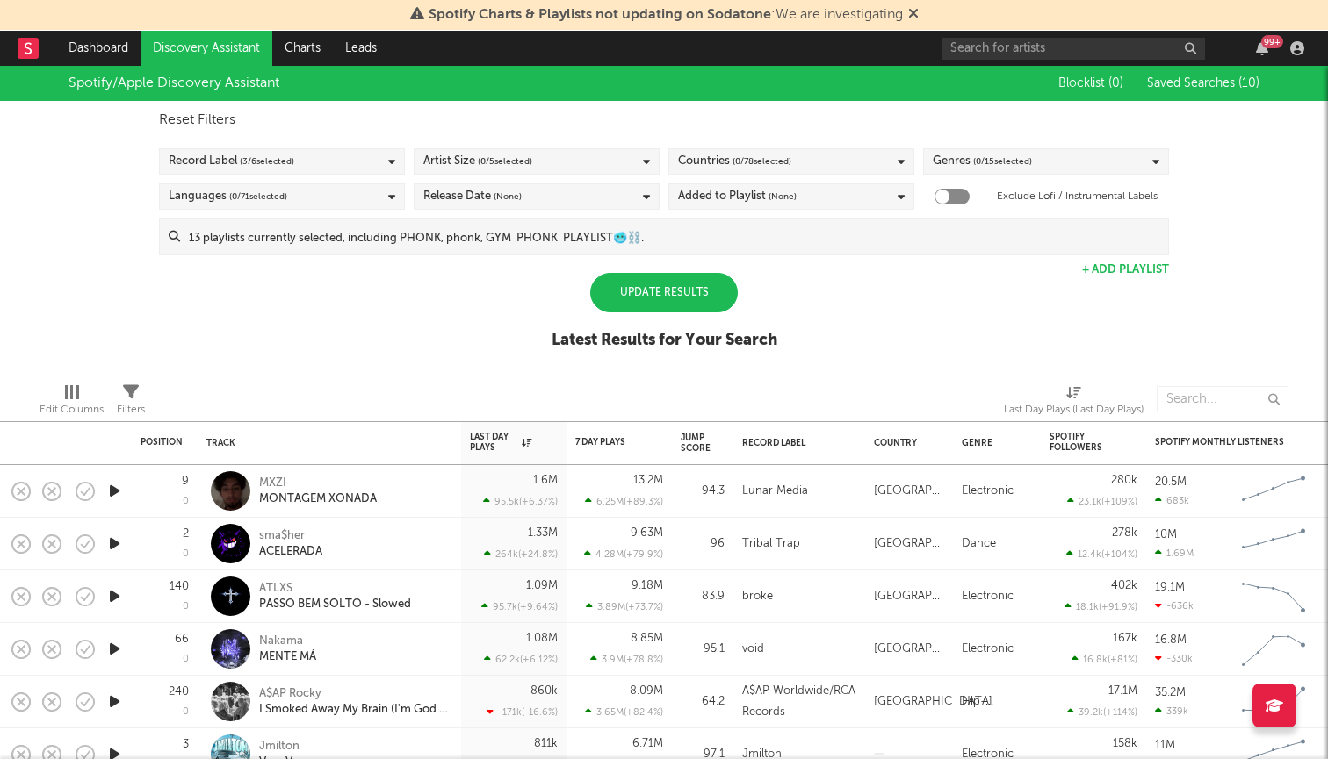
click at [648, 276] on div "Update Results" at bounding box center [664, 293] width 148 height 40
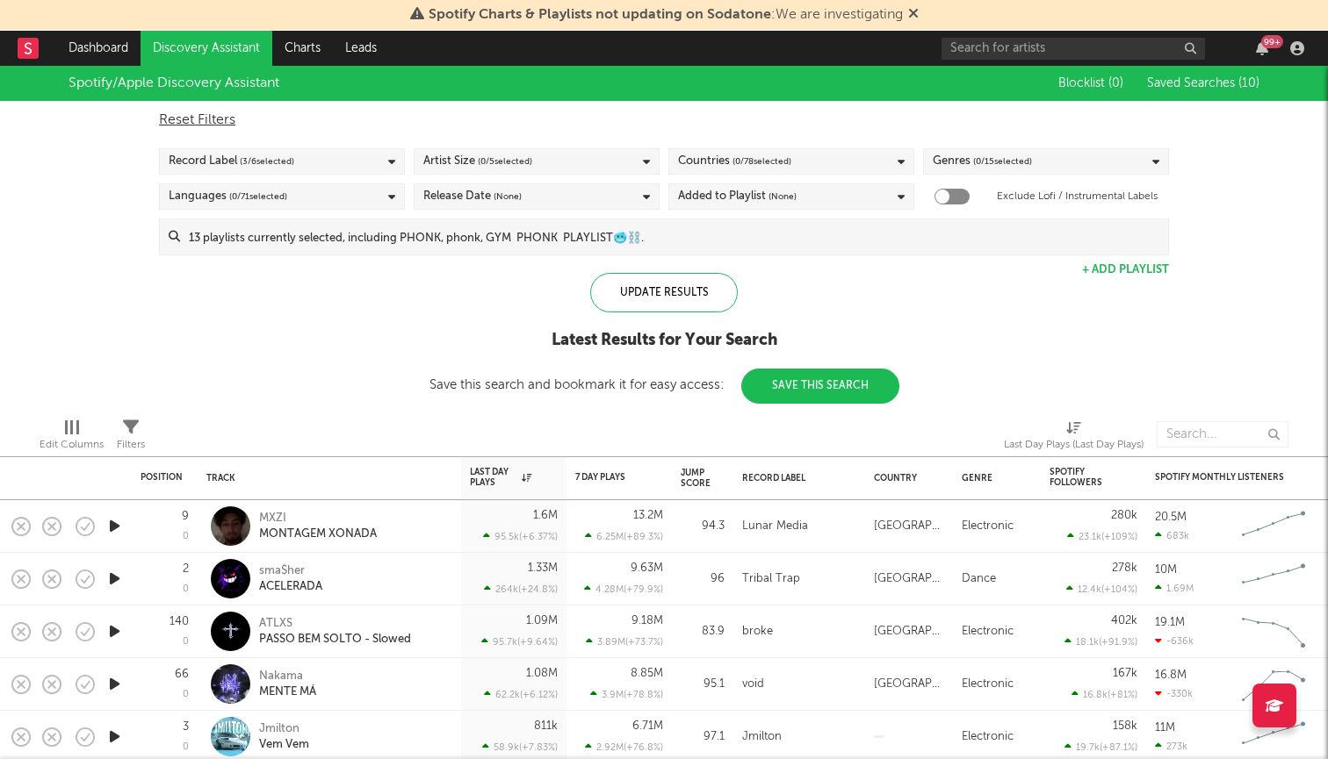
click at [568, 156] on div "Artist Size ( 0 / 5 selected)" at bounding box center [537, 161] width 246 height 26
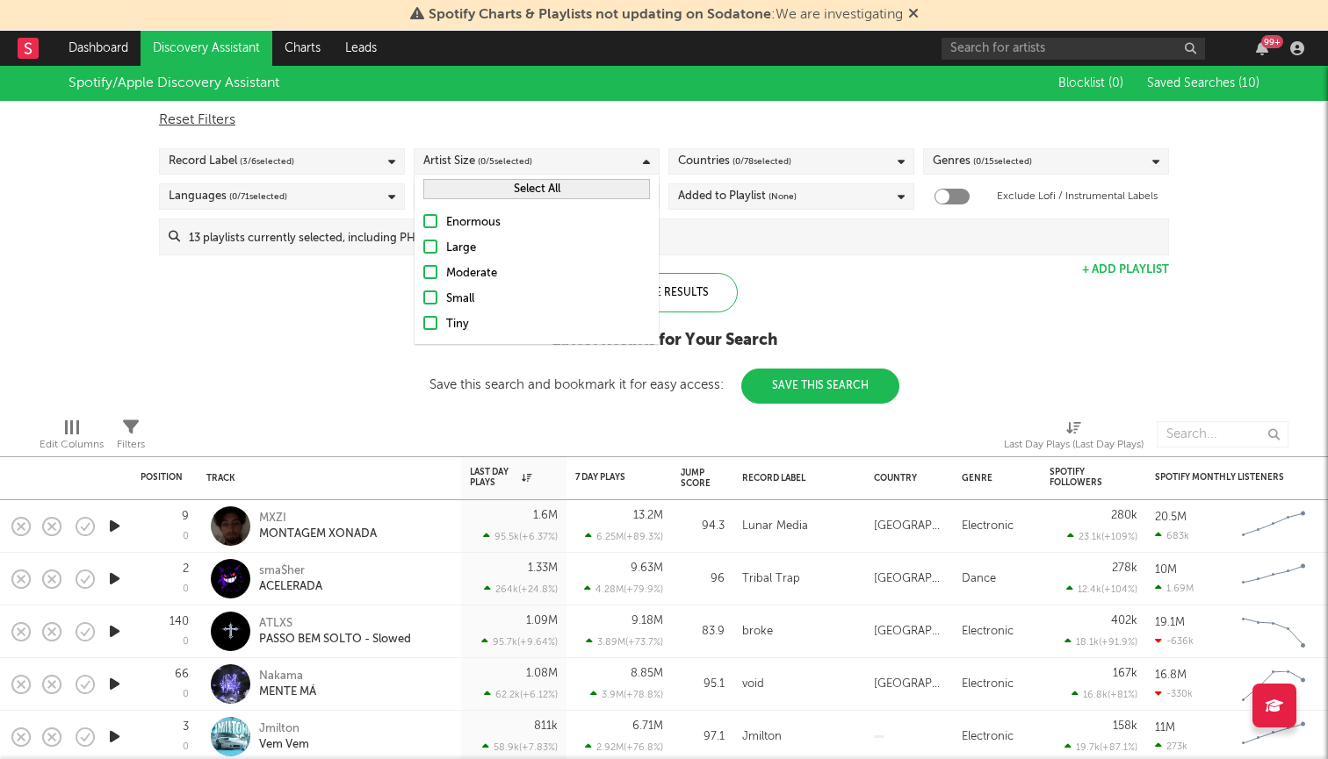
click at [456, 295] on div "Small" at bounding box center [548, 299] width 204 height 21
click at [423, 295] on input "Small" at bounding box center [423, 299] width 0 height 21
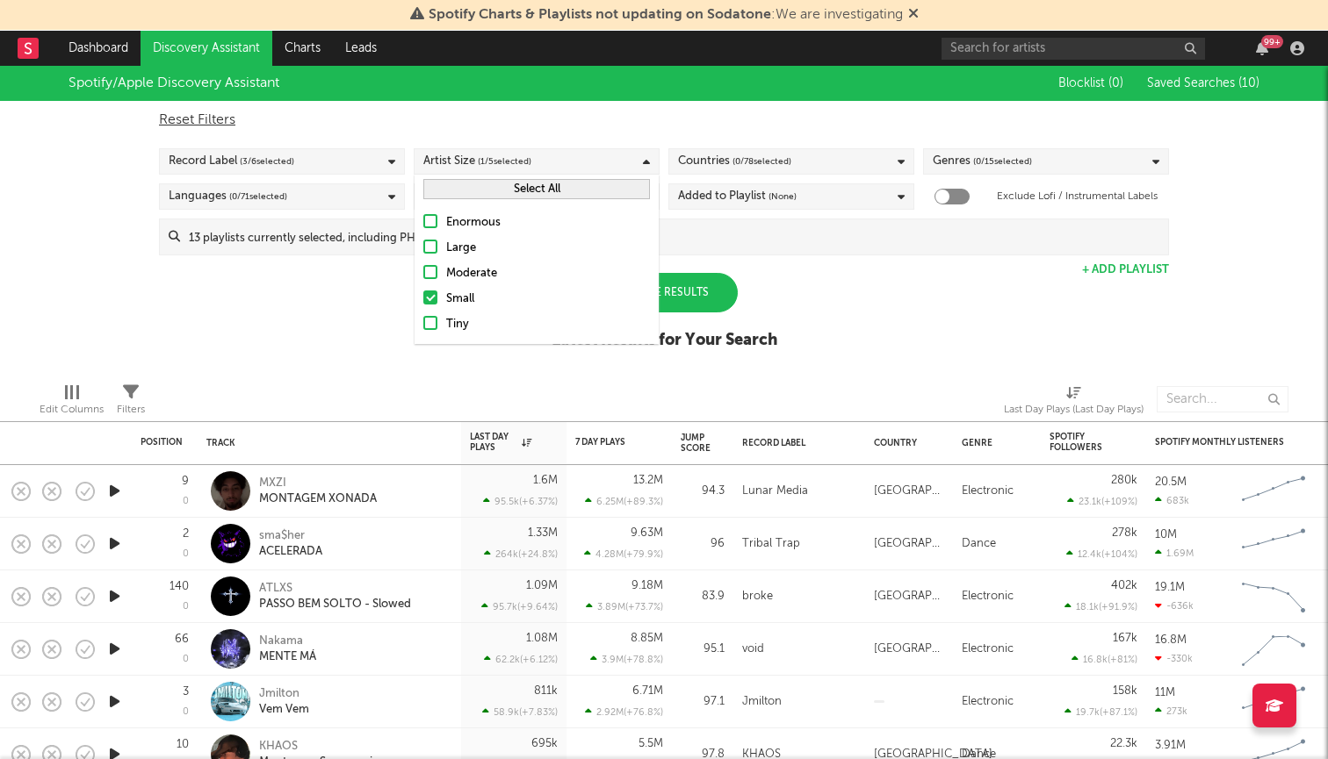
click at [456, 262] on div "Enormous Large Moderate Small Tiny" at bounding box center [536, 274] width 244 height 140
click at [454, 264] on div "Moderate" at bounding box center [548, 273] width 204 height 21
click at [423, 264] on input "Moderate" at bounding box center [423, 273] width 0 height 21
click at [454, 249] on div "Large" at bounding box center [548, 248] width 204 height 21
click at [423, 249] on input "Large" at bounding box center [423, 248] width 0 height 21
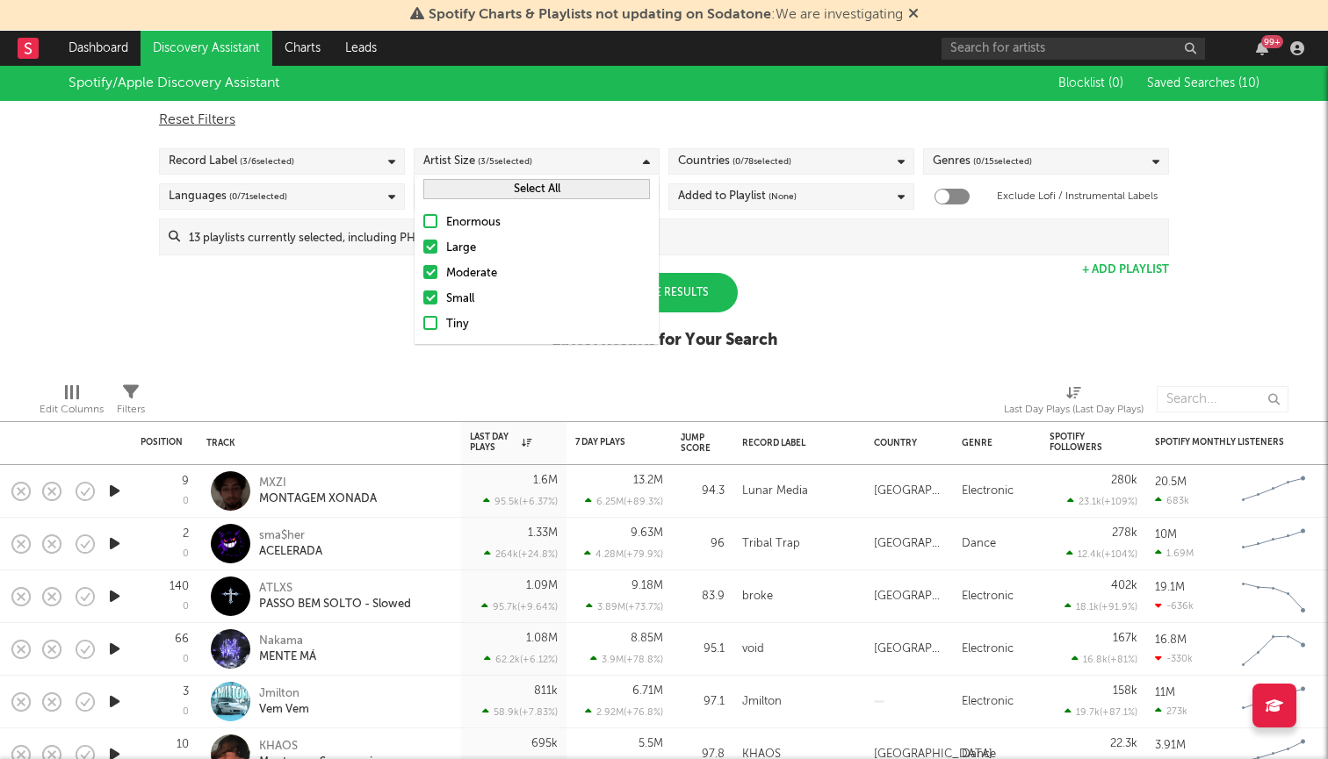
click at [454, 219] on div "Enormous" at bounding box center [548, 222] width 204 height 21
click at [423, 219] on input "Enormous" at bounding box center [423, 222] width 0 height 21
click at [815, 278] on div "Spotify/Apple Discovery Assistant Blocklist ( 0 ) Saved Searches ( 10 ) Reset F…" at bounding box center [664, 217] width 1328 height 303
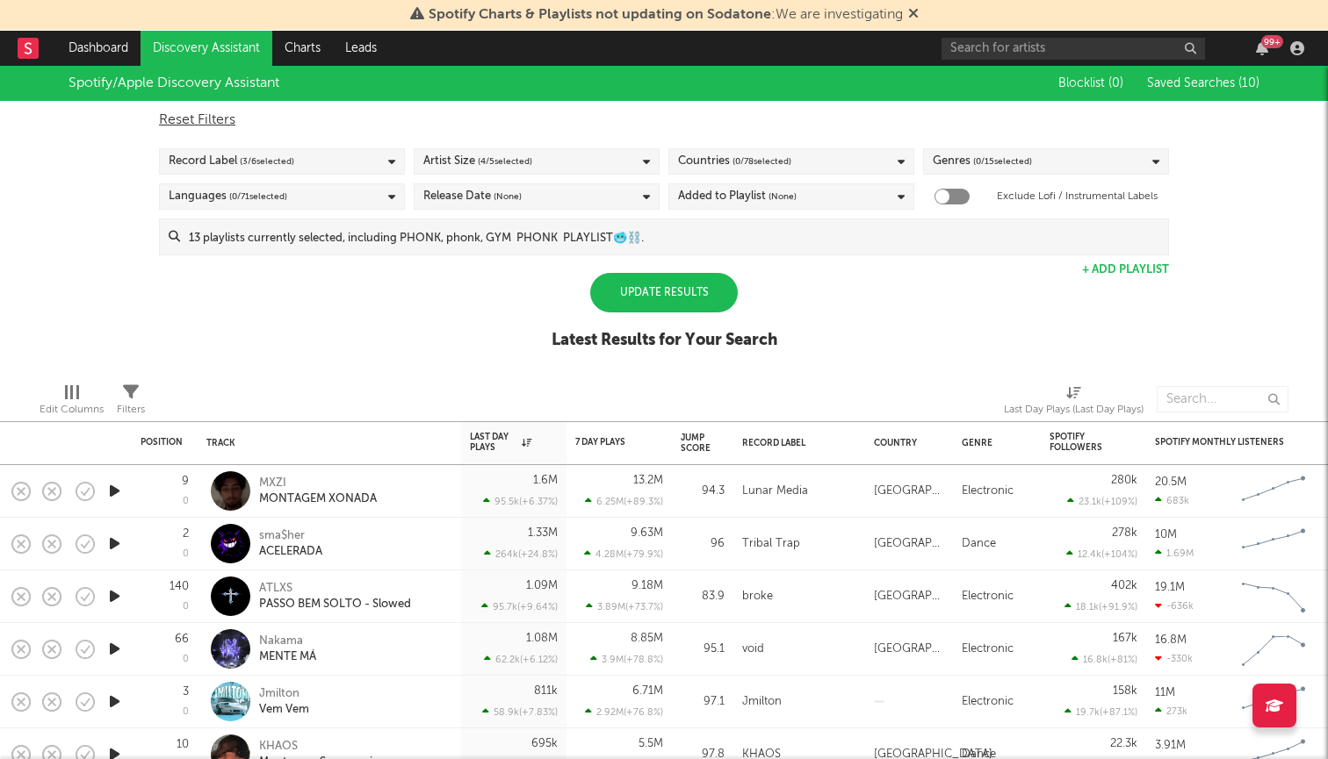
click at [684, 283] on div "Update Results" at bounding box center [664, 293] width 148 height 40
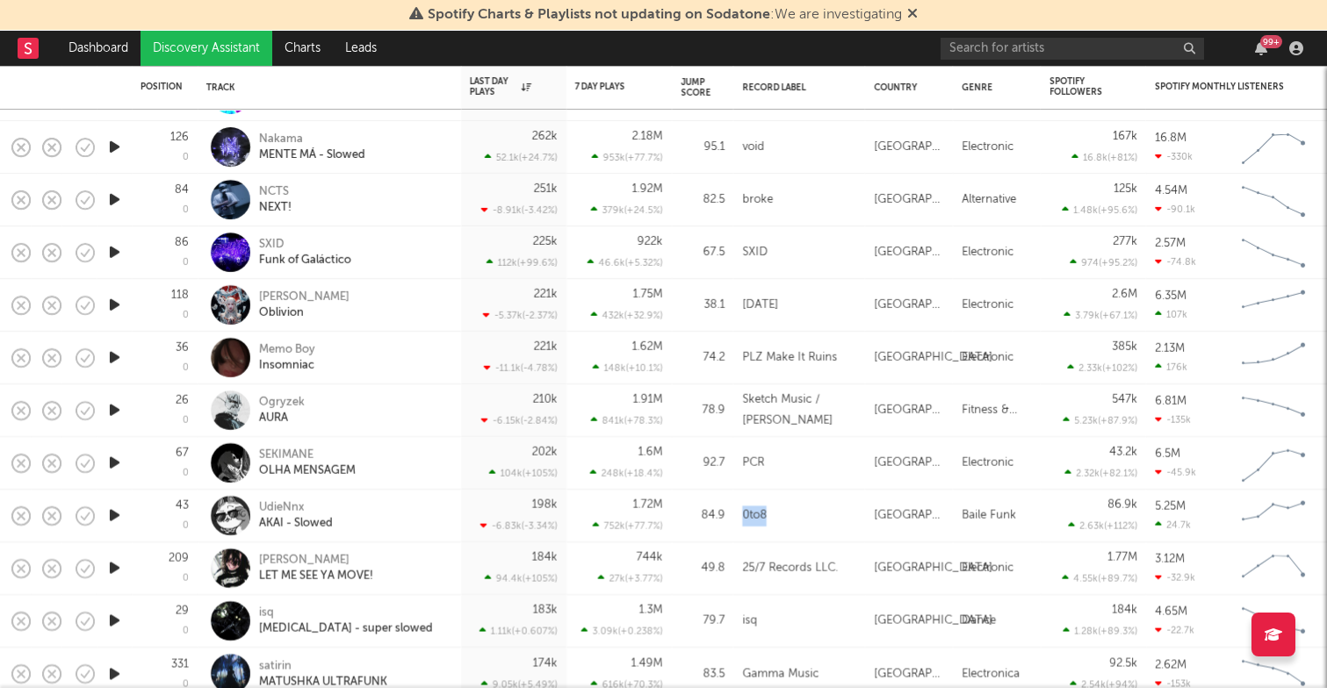
drag, startPoint x: 773, startPoint y: 511, endPoint x: 737, endPoint y: 511, distance: 36.0
click at [737, 511] on div "0to8" at bounding box center [799, 516] width 132 height 53
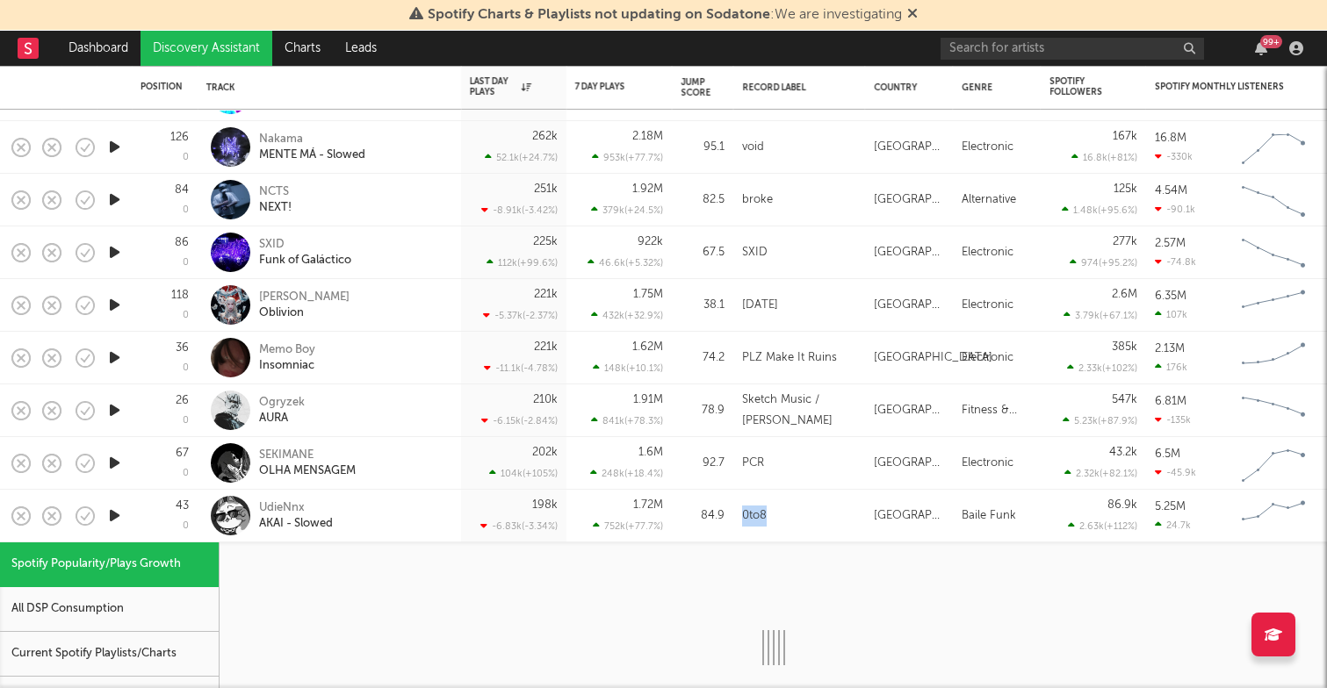
copy div "0to8"
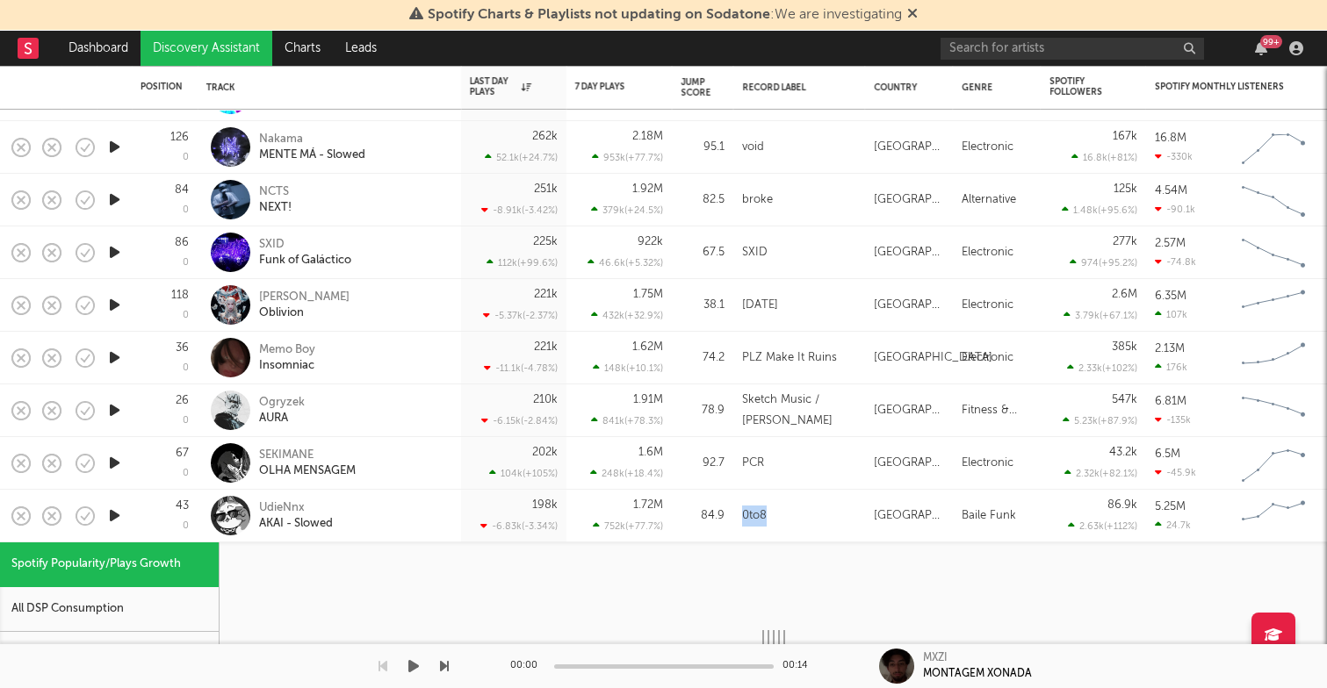
select select "1w"
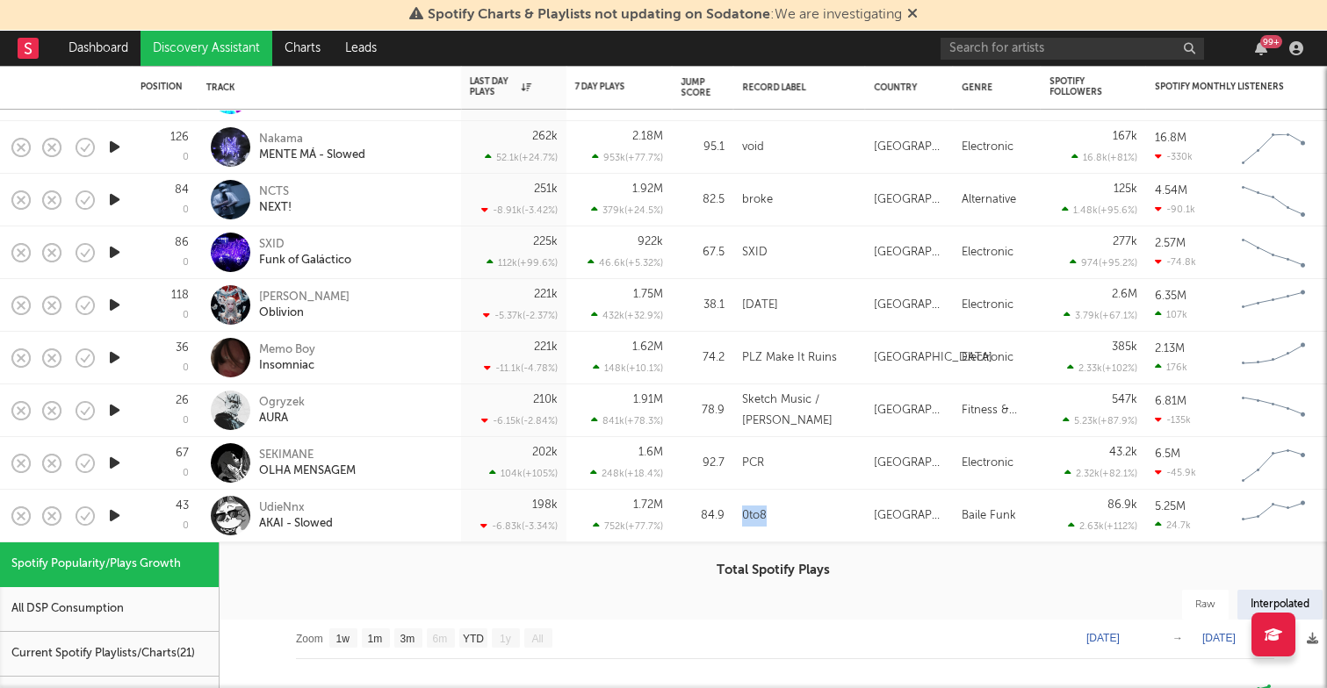
click at [917, 9] on icon at bounding box center [912, 13] width 11 height 14
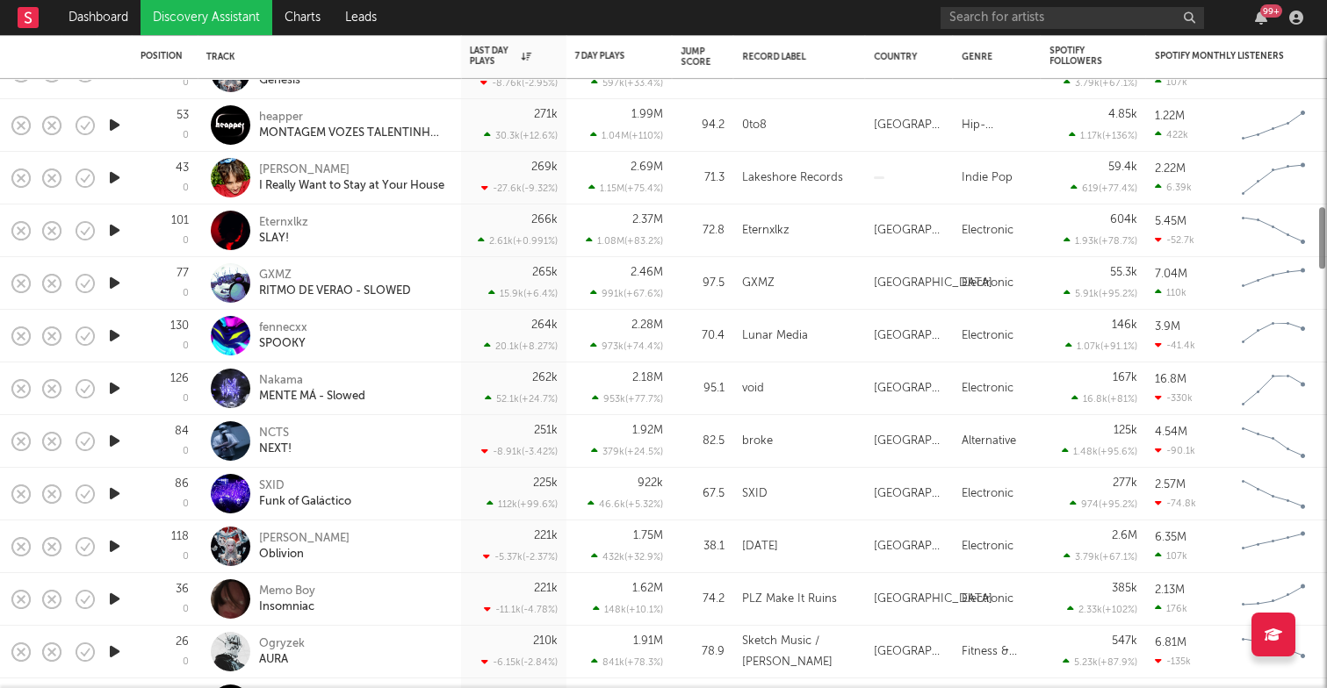
select select "1w"
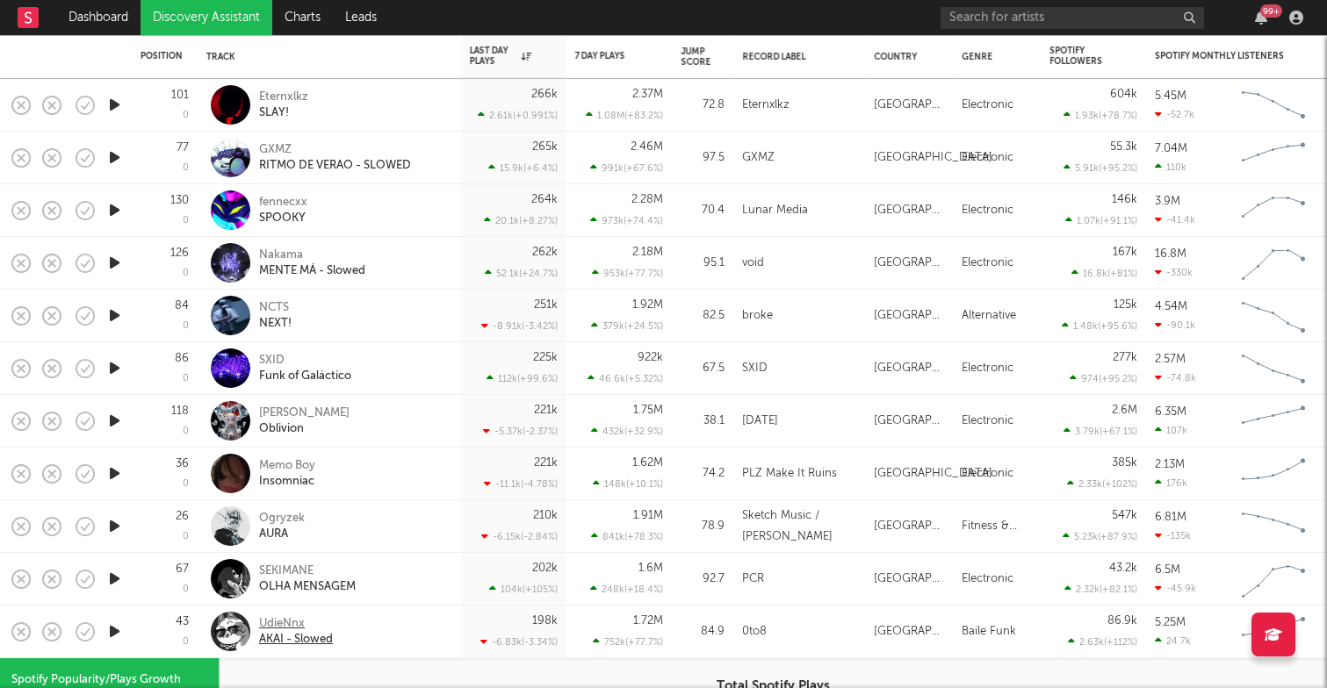
click at [264, 621] on div "UdieNnx" at bounding box center [296, 624] width 74 height 16
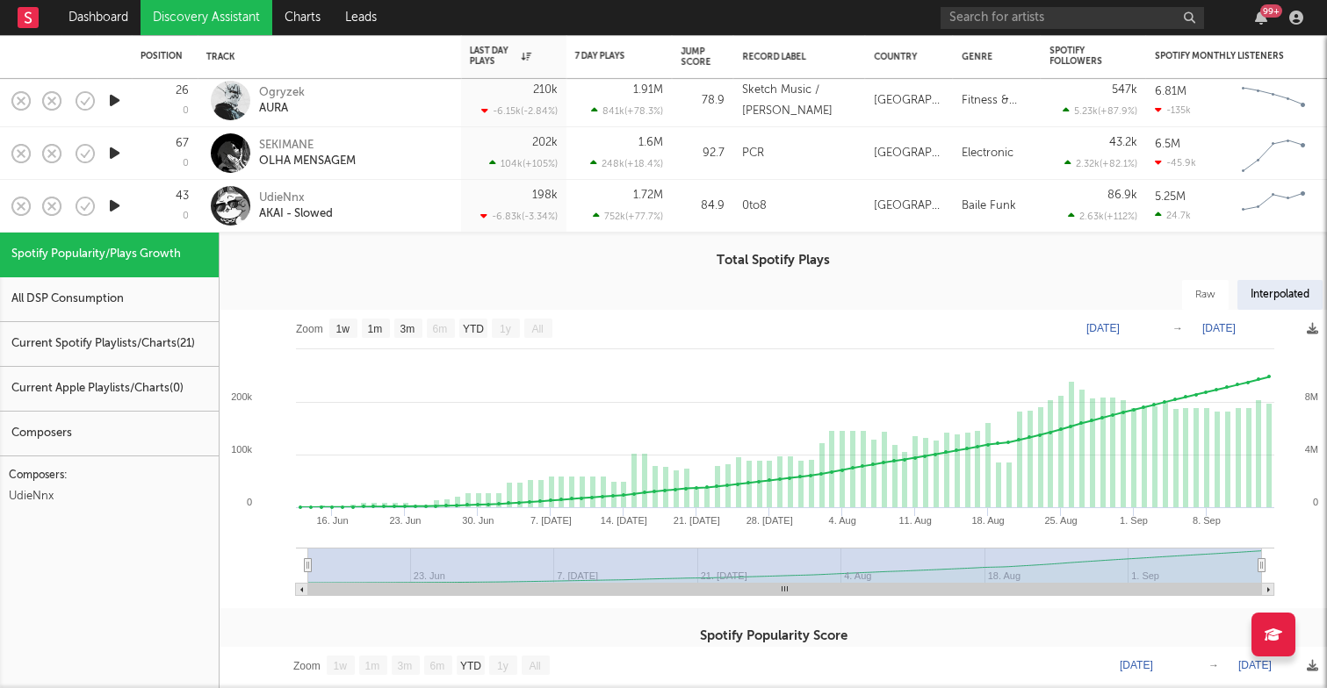
click at [283, 249] on div "Total Spotify Plays Raw Interpolated Zoom 1w 1m 3m 6m YTD 1y All 2025-06-13 202…" at bounding box center [772, 589] width 1107 height 713
click at [378, 215] on div "UdieNnx AKAI - Slowed" at bounding box center [353, 207] width 189 height 32
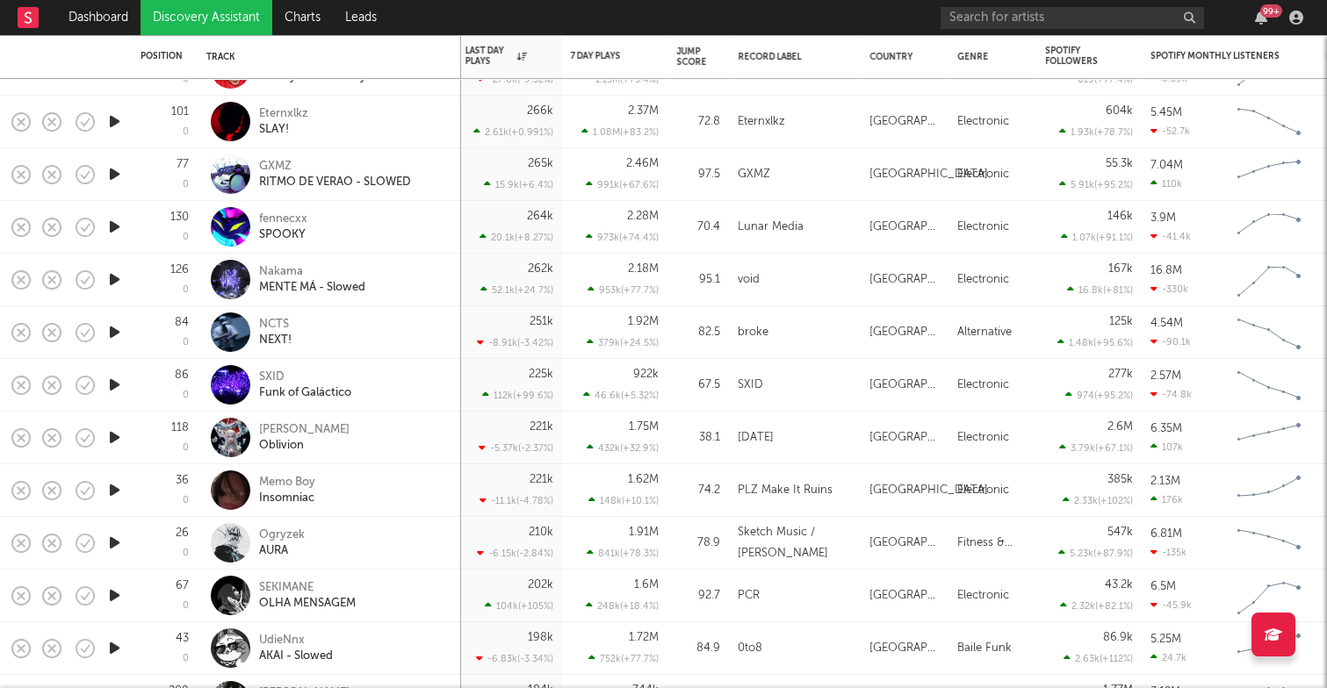
click at [1169, 3] on div "99 +" at bounding box center [1124, 17] width 369 height 35
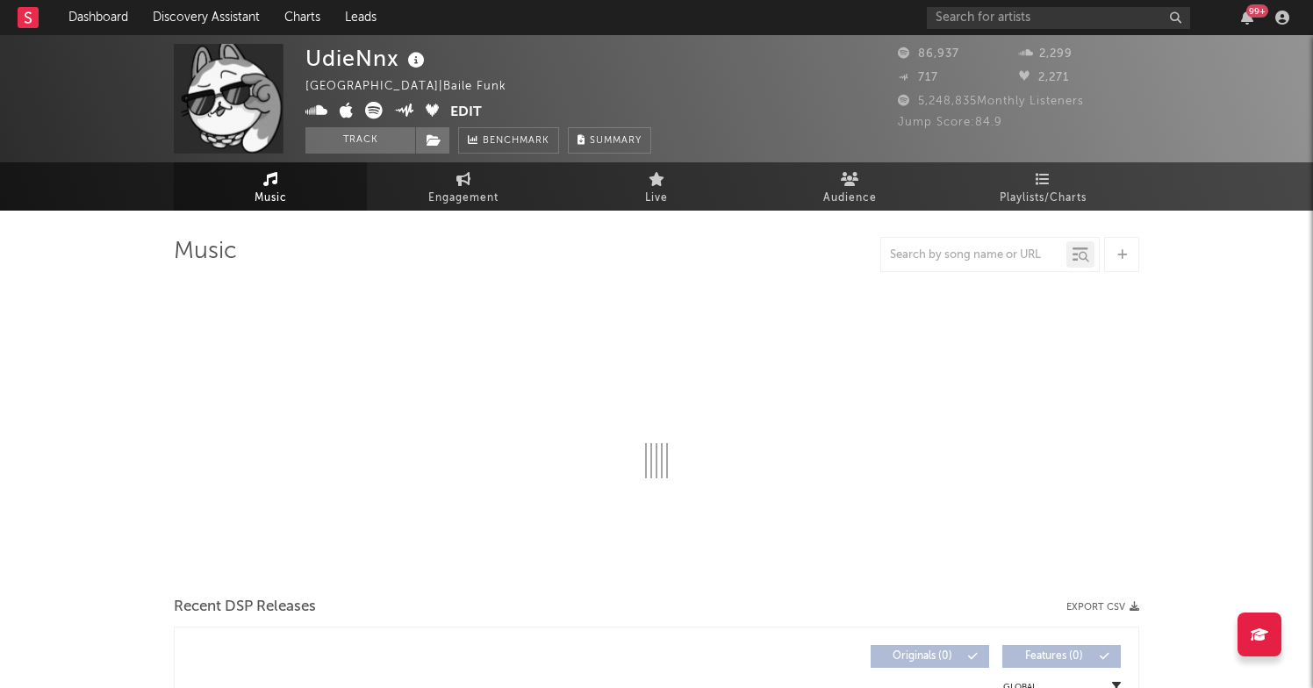
select select "6m"
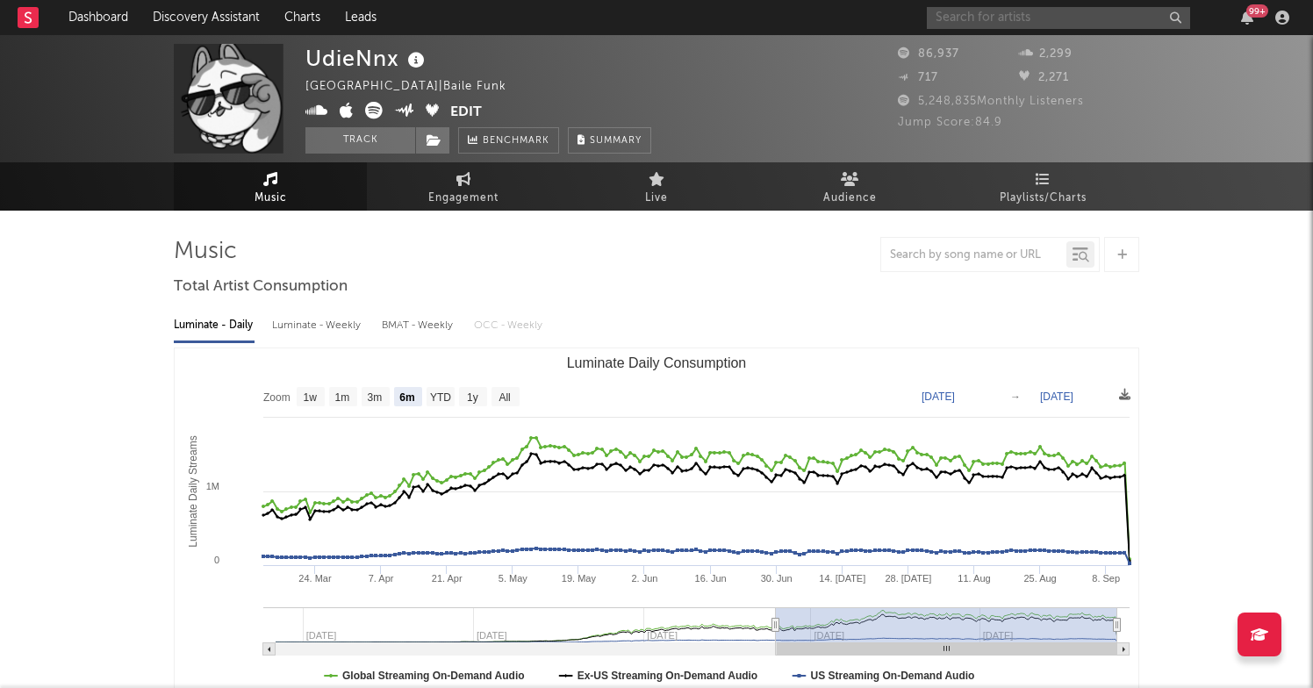
click at [997, 10] on input "text" at bounding box center [1058, 18] width 263 height 22
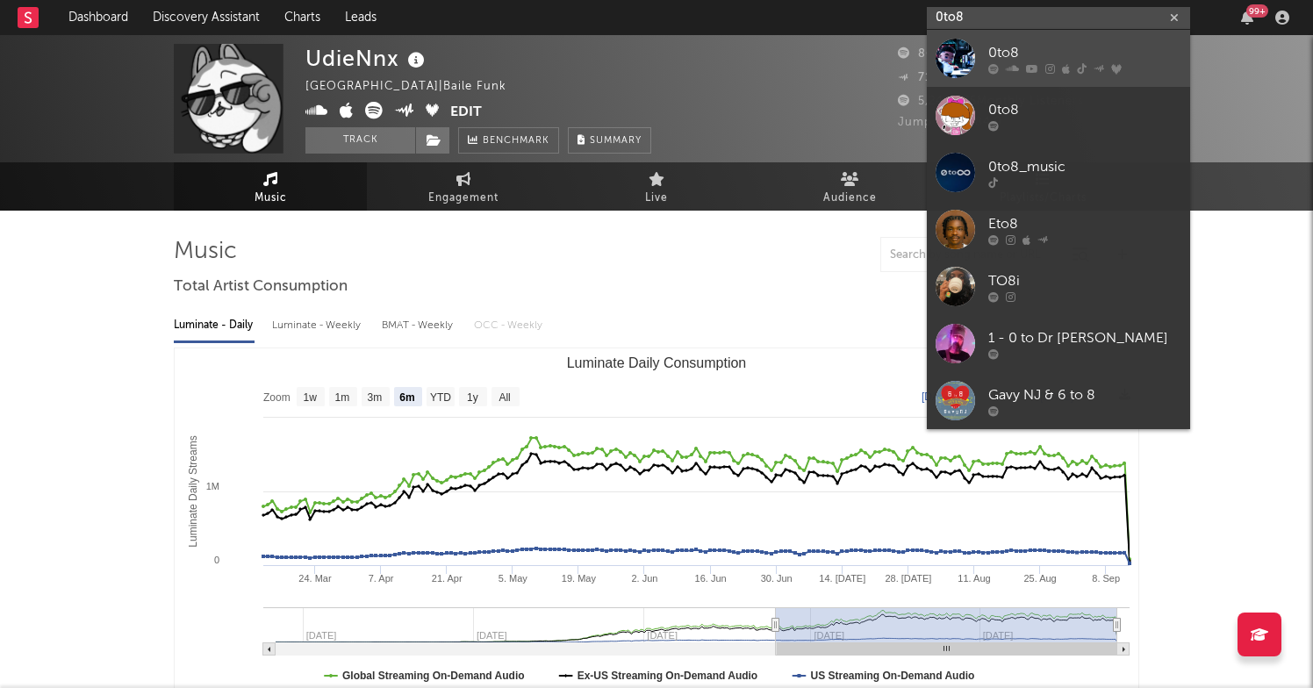
type input "0to8"
click at [1026, 57] on div "0to8" at bounding box center [1085, 52] width 193 height 21
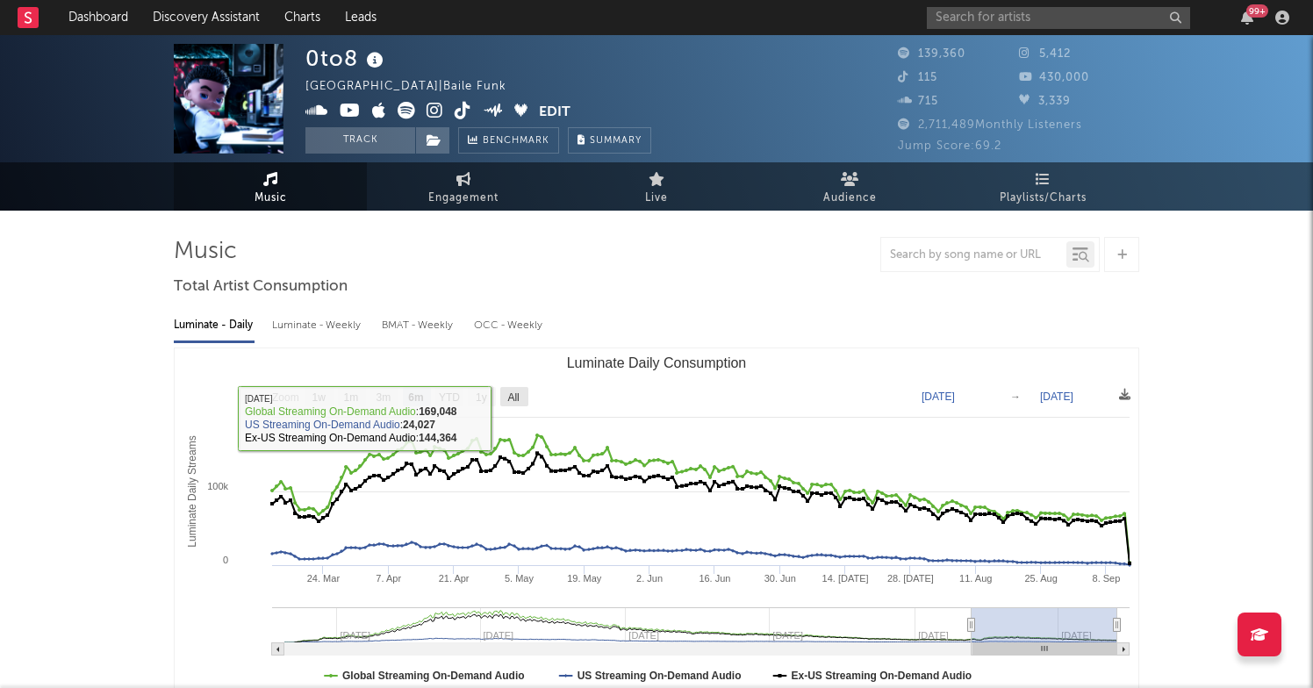
click at [507, 398] on rect "Luminate Daily Consumption" at bounding box center [514, 396] width 28 height 19
select select "All"
type input "[DATE]"
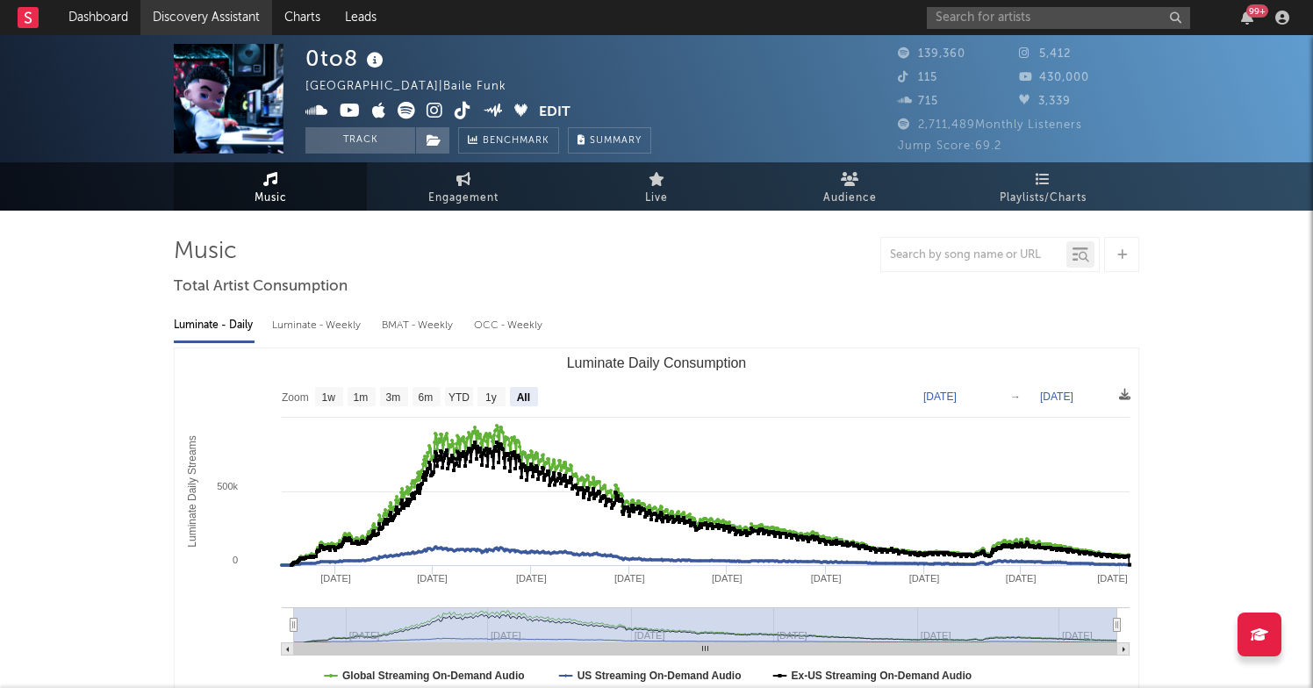
click at [221, 25] on link "Discovery Assistant" at bounding box center [206, 17] width 132 height 35
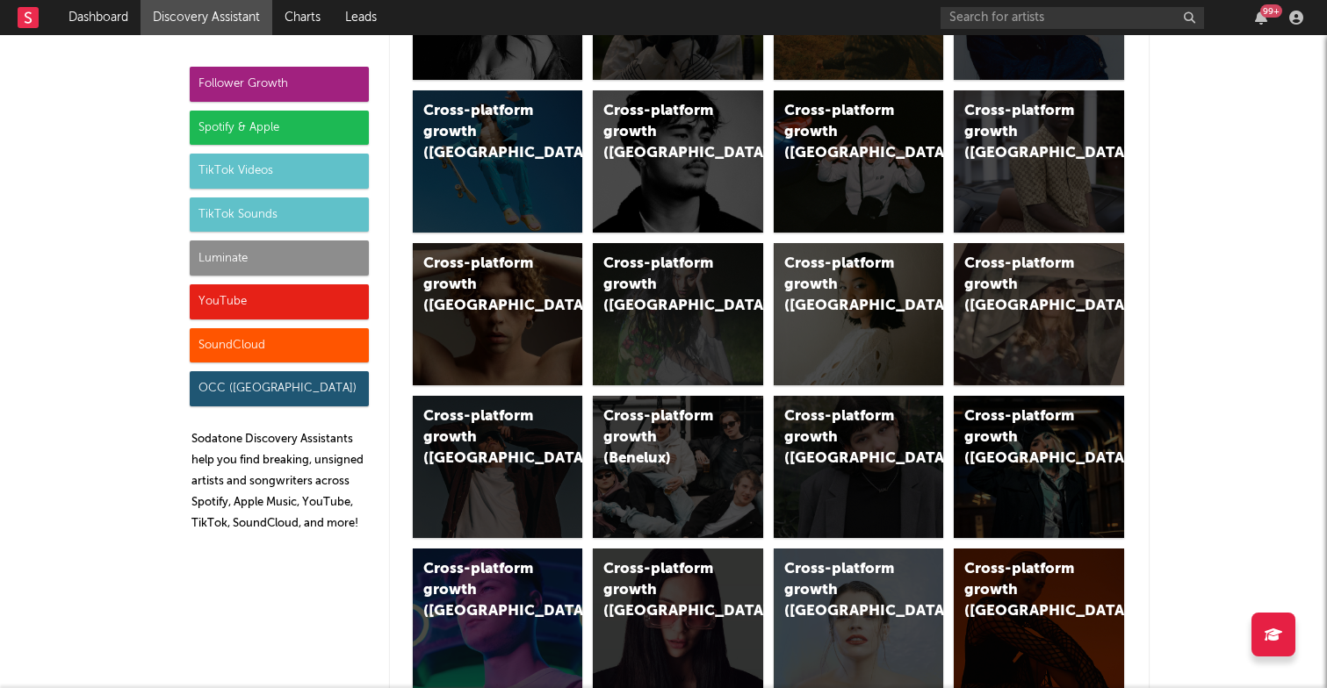
click at [280, 129] on div "Spotify & Apple" at bounding box center [279, 128] width 179 height 35
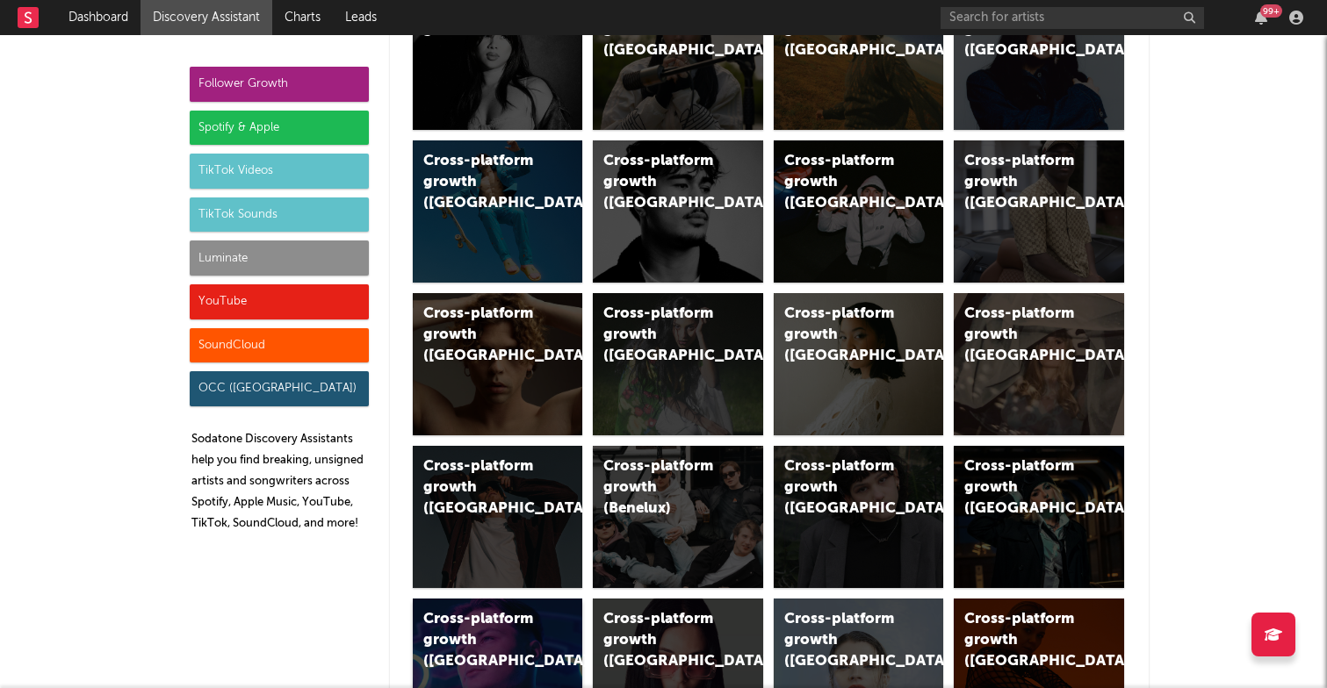
scroll to position [96, 0]
